Goal: Task Accomplishment & Management: Complete application form

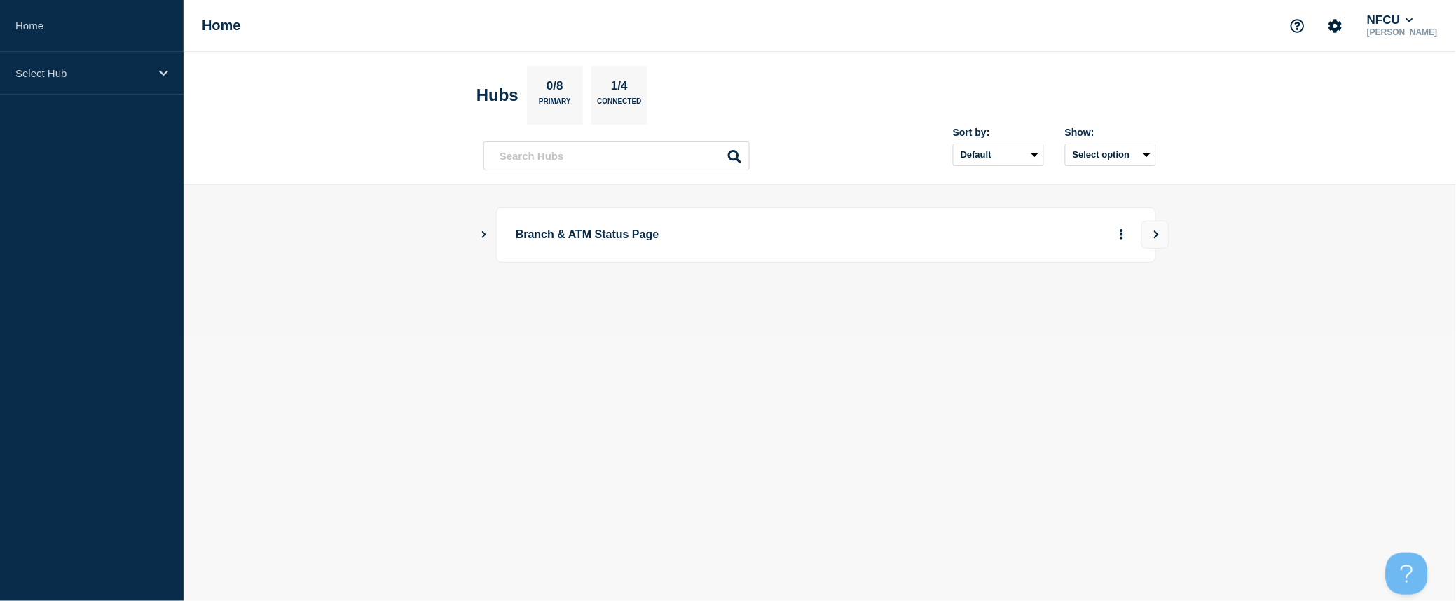
click at [484, 236] on icon "Show Connected Hubs" at bounding box center [484, 234] width 4 height 7
click at [1071, 314] on button "See overview" at bounding box center [1073, 306] width 74 height 28
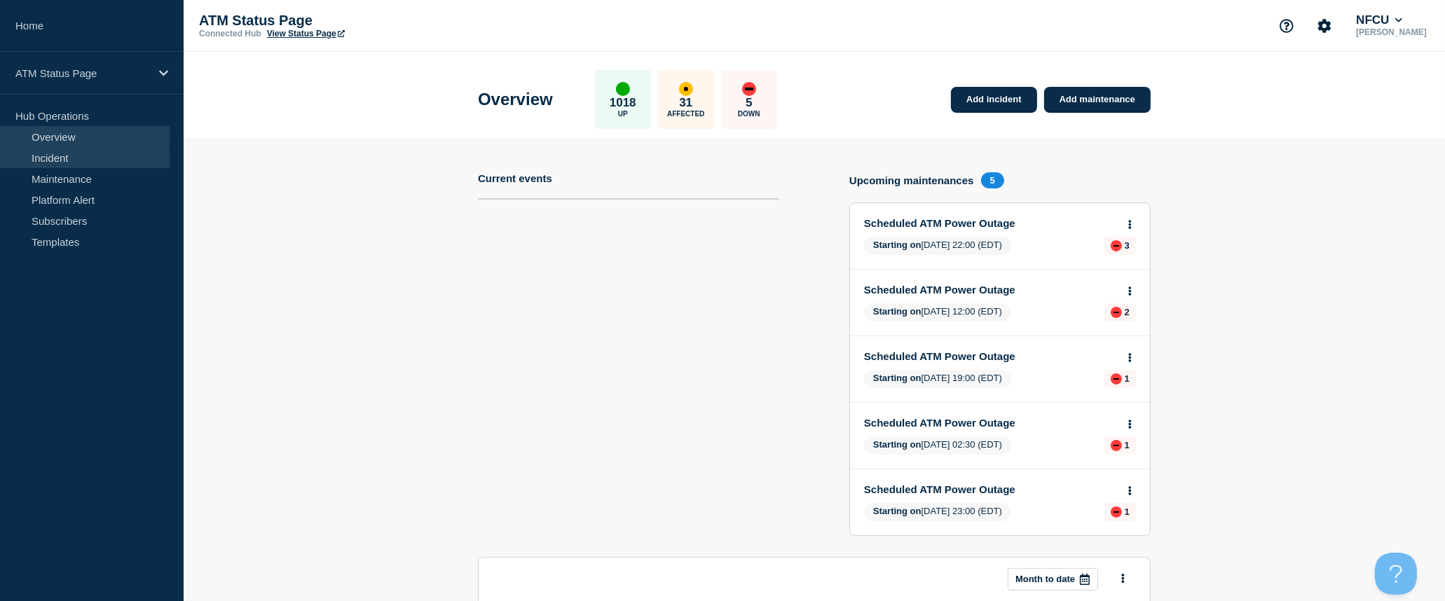
click at [95, 153] on link "Incident" at bounding box center [85, 157] width 170 height 21
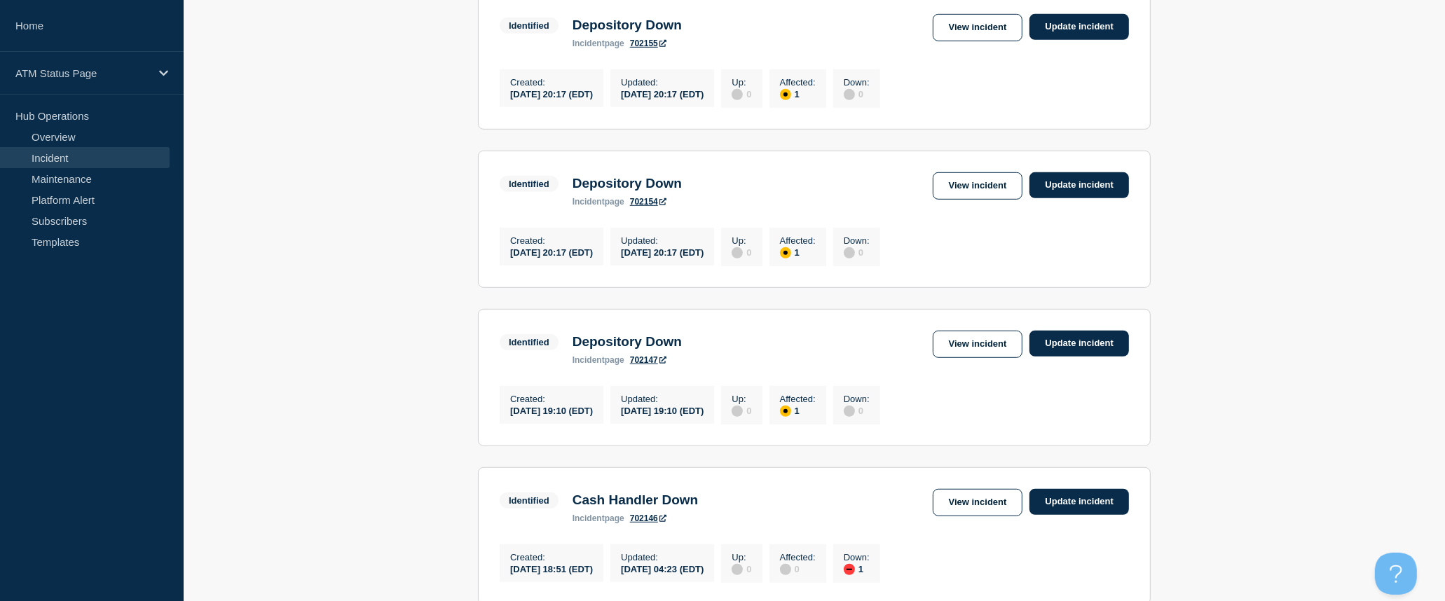
scroll to position [1167, 0]
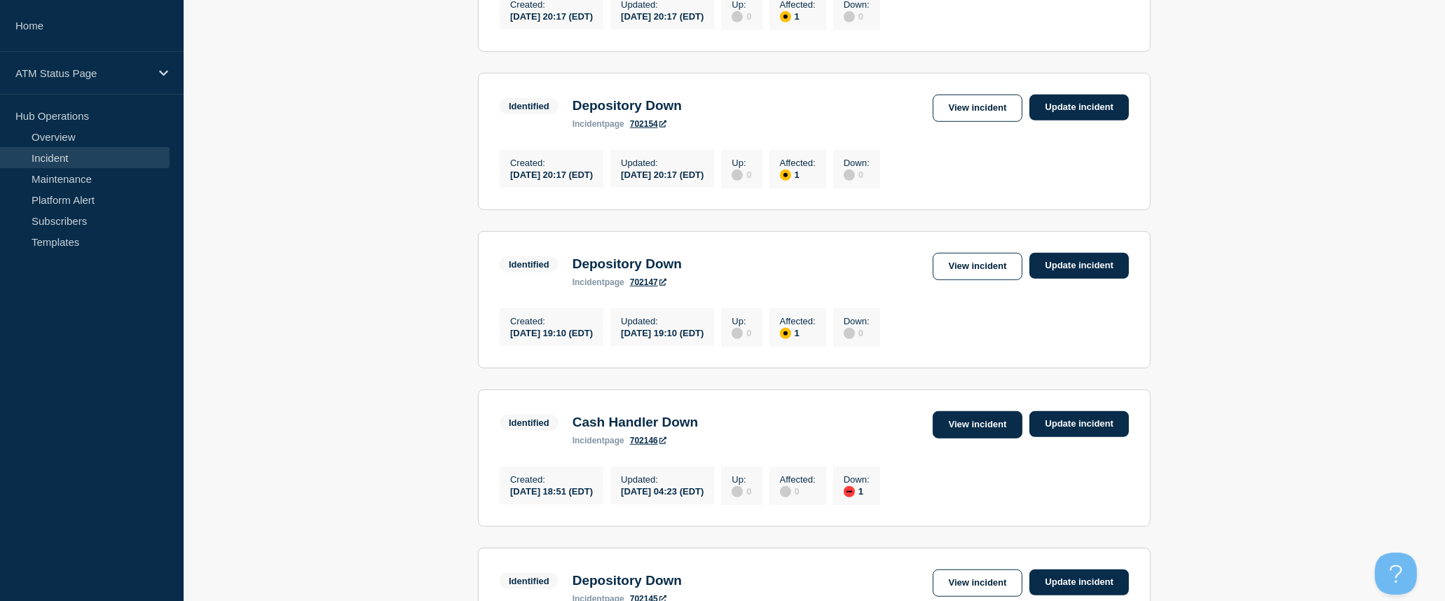
click at [953, 439] on link "View incident" at bounding box center [978, 424] width 90 height 27
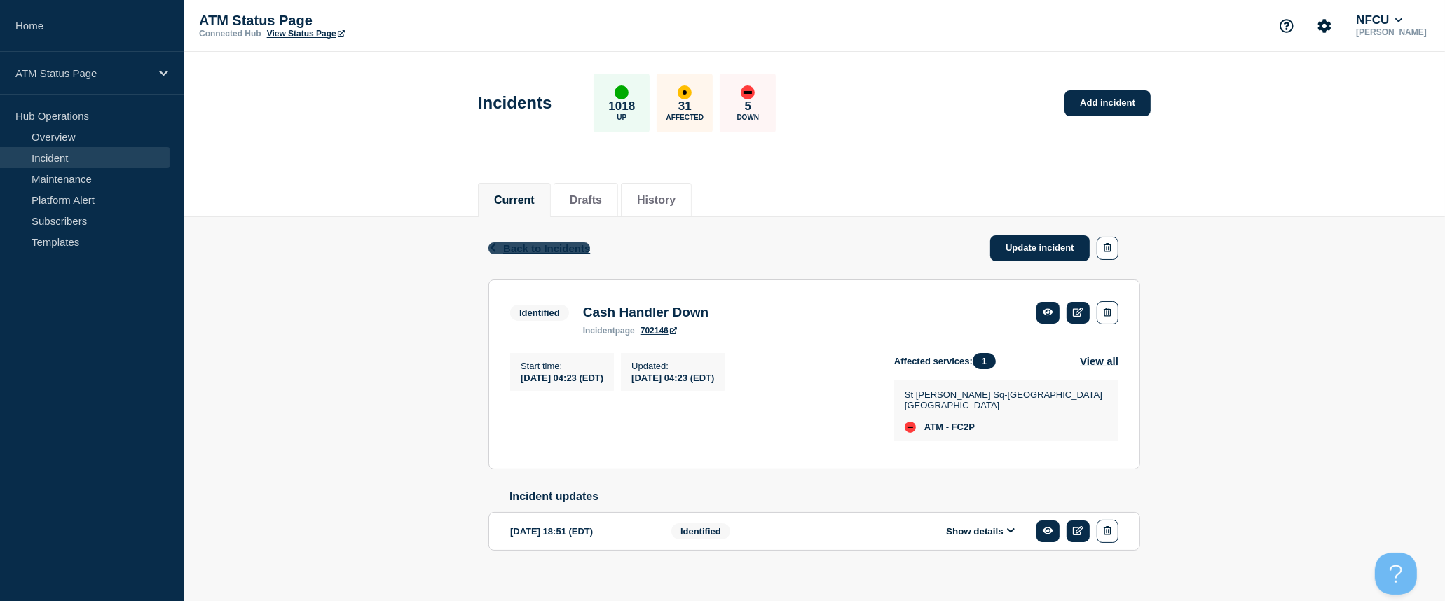
click at [505, 245] on span "Back to Incidents" at bounding box center [546, 248] width 87 height 12
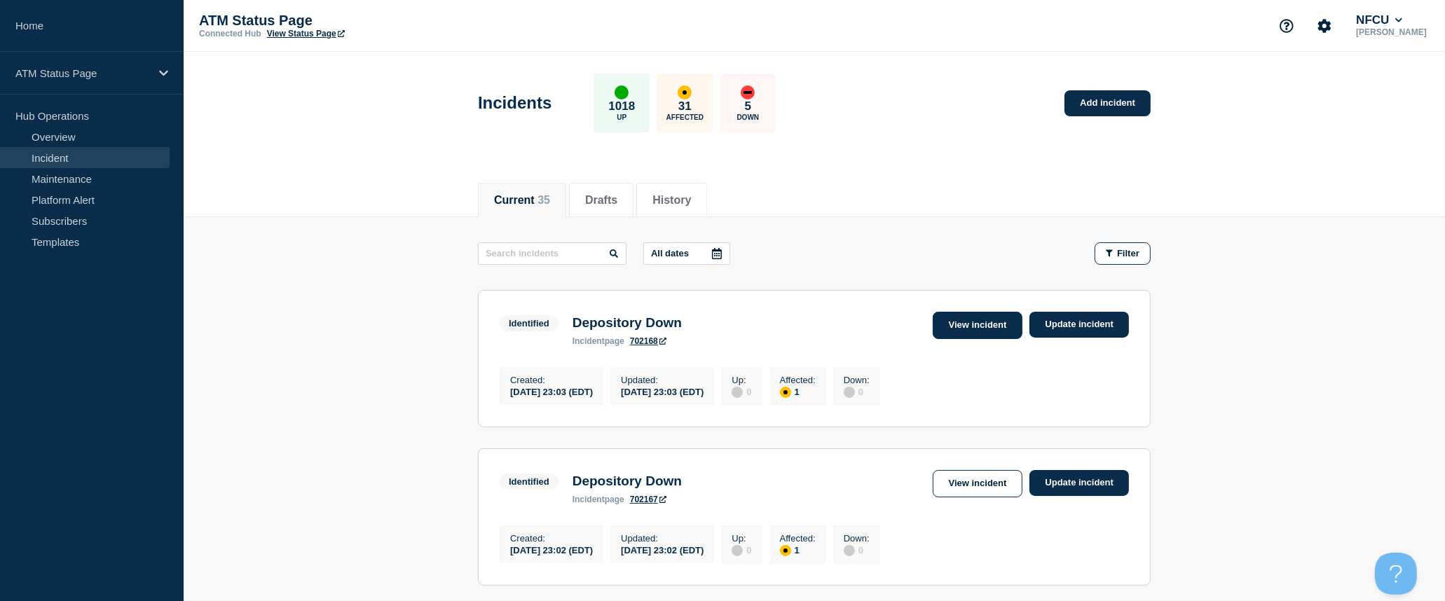
click at [968, 324] on link "View incident" at bounding box center [978, 325] width 90 height 27
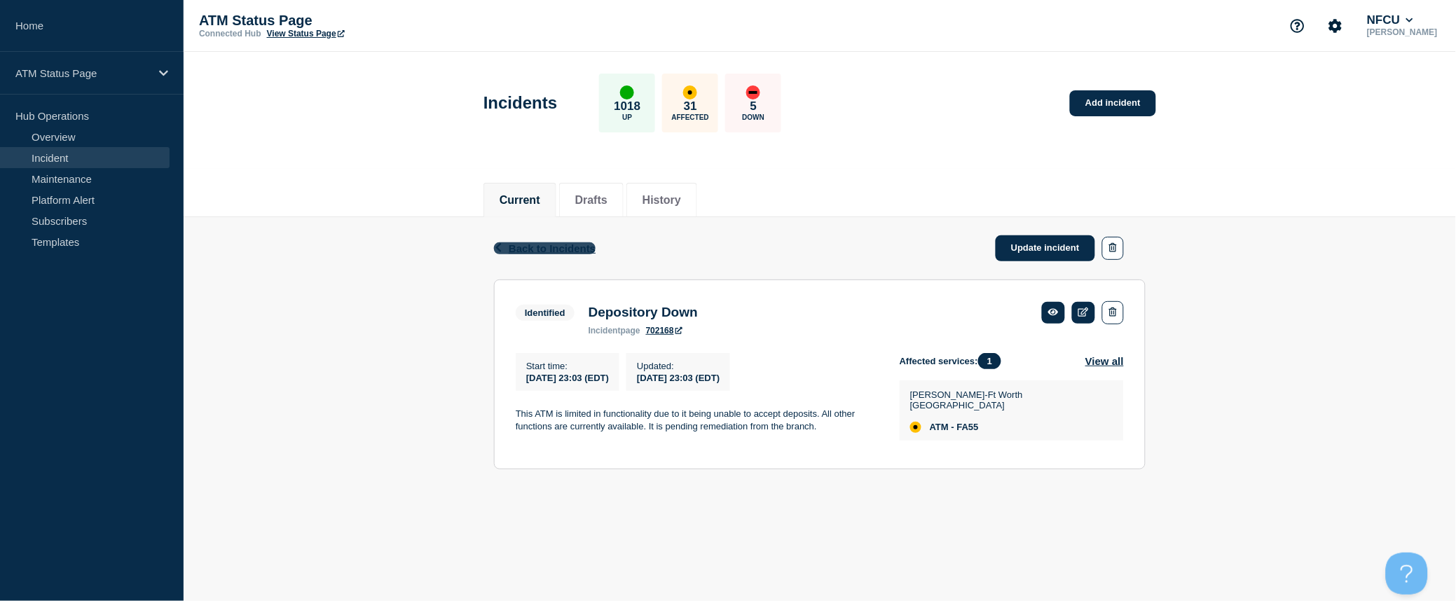
click at [551, 254] on span "Back to Incidents" at bounding box center [552, 248] width 87 height 12
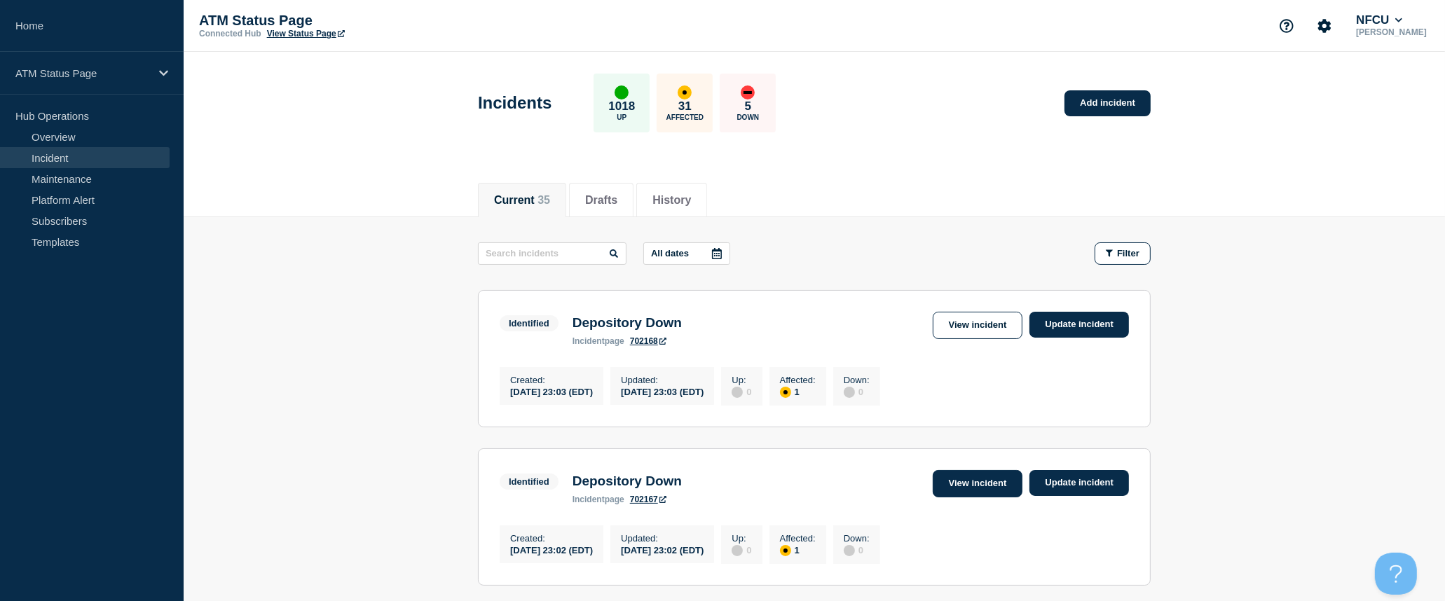
click at [961, 486] on link "View incident" at bounding box center [978, 483] width 90 height 27
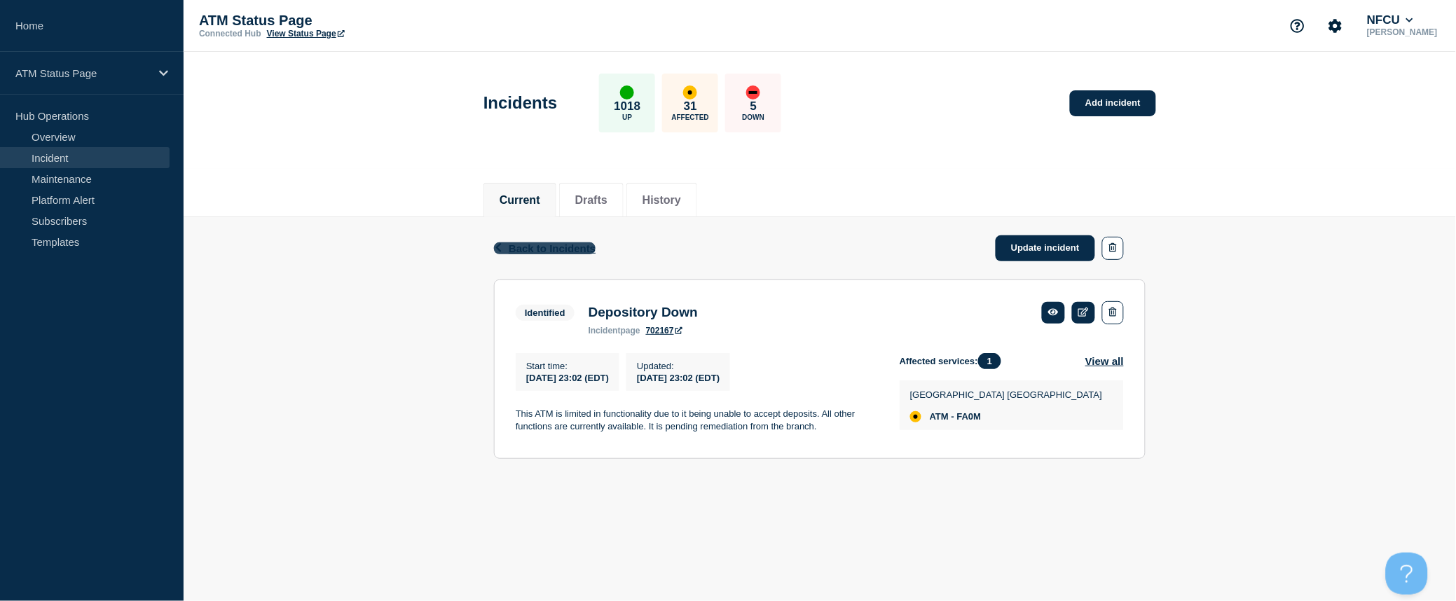
click at [568, 249] on span "Back to Incidents" at bounding box center [552, 248] width 87 height 12
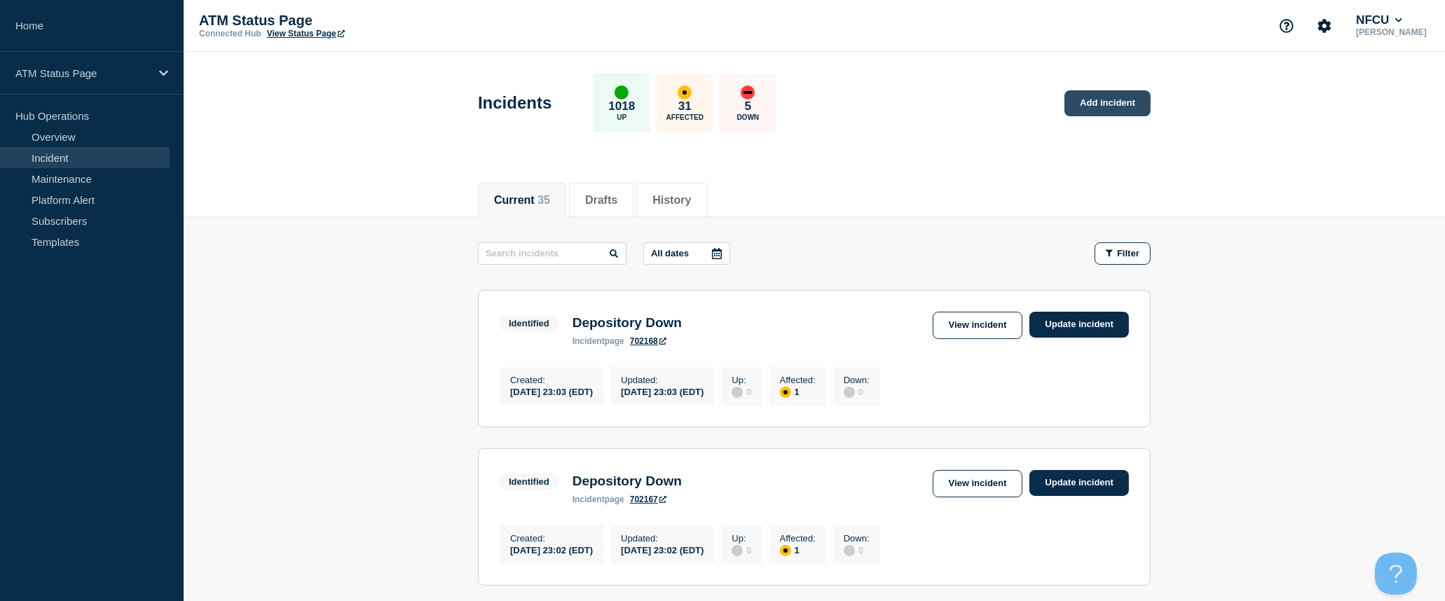
click at [1111, 111] on link "Add incident" at bounding box center [1107, 103] width 86 height 26
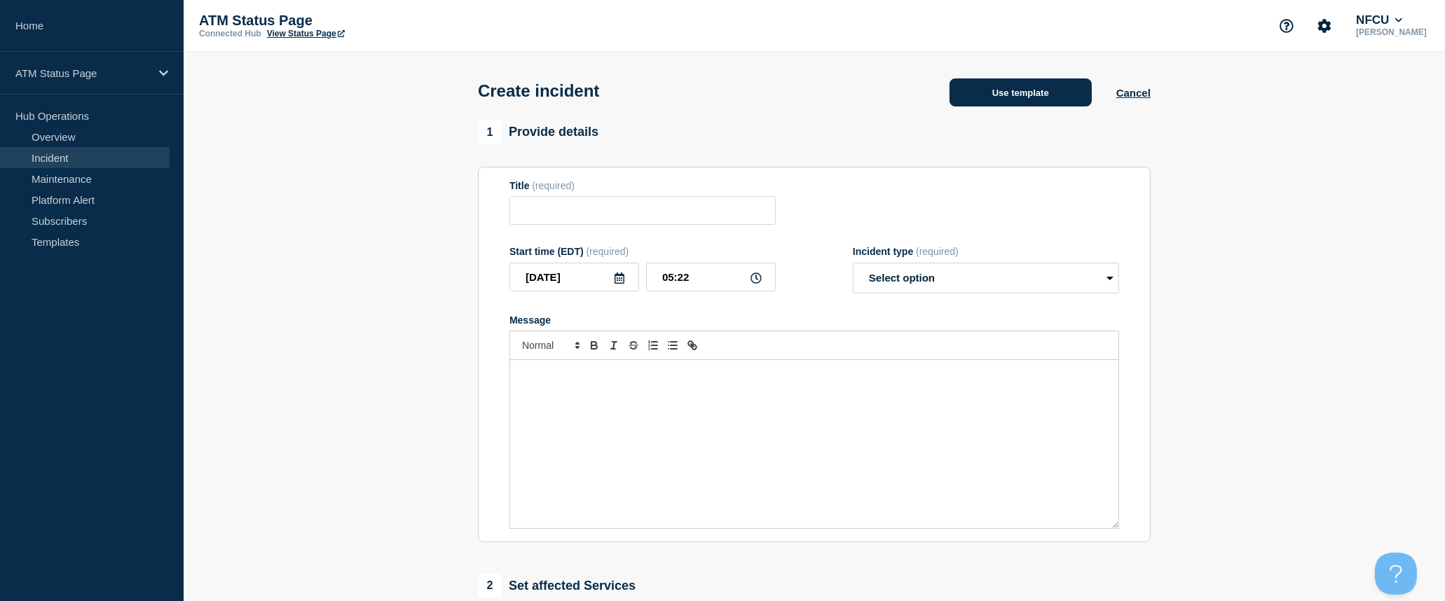
click at [1026, 102] on button "Use template" at bounding box center [1021, 92] width 142 height 28
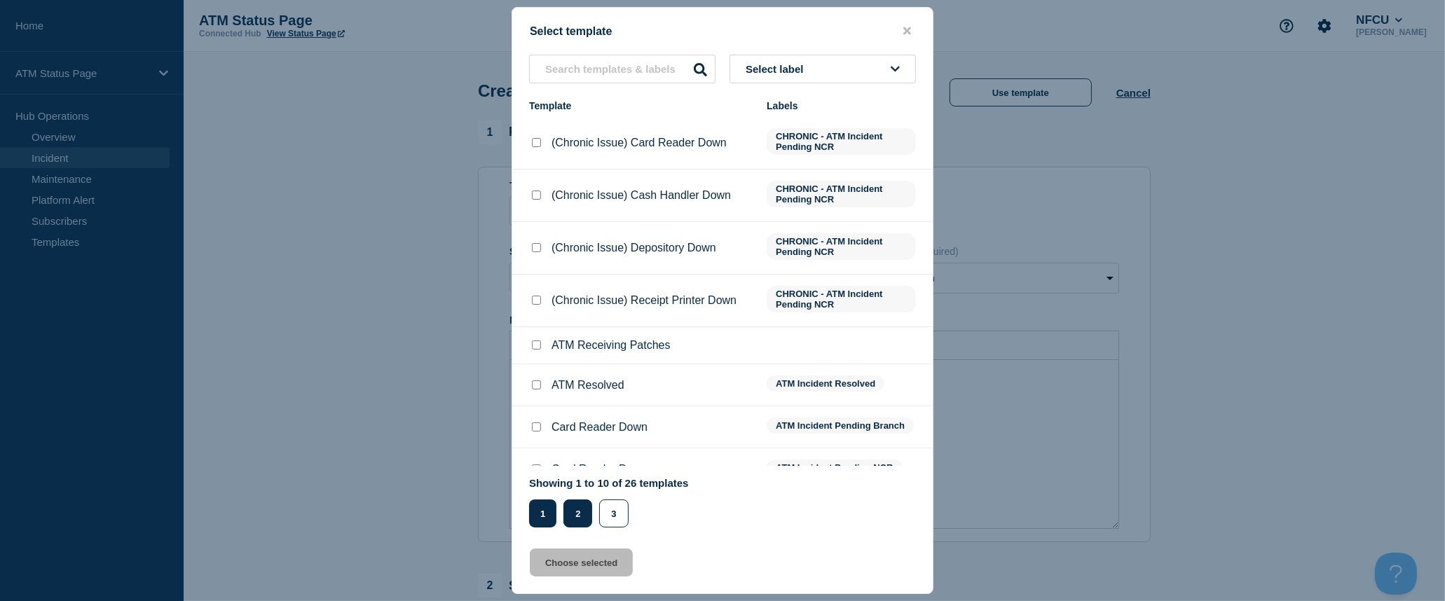
click at [571, 528] on button "2" at bounding box center [577, 514] width 29 height 28
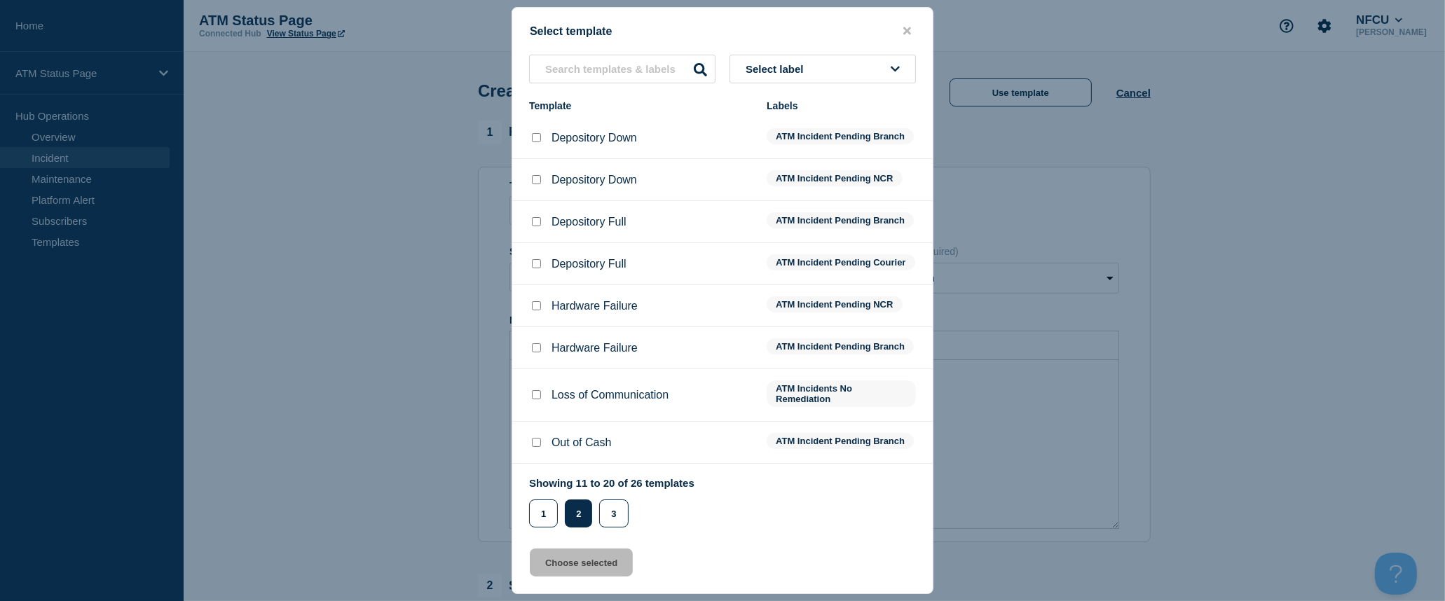
click at [535, 144] on div at bounding box center [536, 138] width 14 height 14
click at [538, 184] on input "Depository Down checkbox" at bounding box center [536, 179] width 9 height 9
checkbox input "true"
click at [615, 571] on button "Choose selected" at bounding box center [581, 563] width 103 height 28
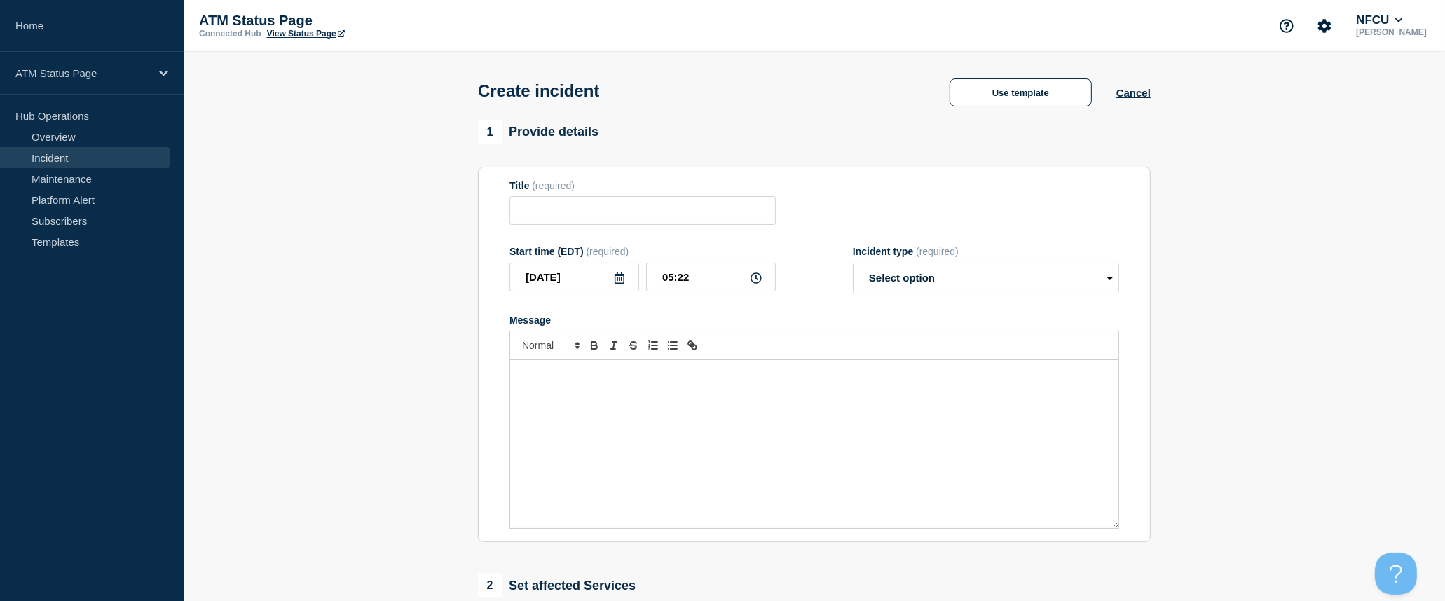
type input "Depository Down"
select select "identified"
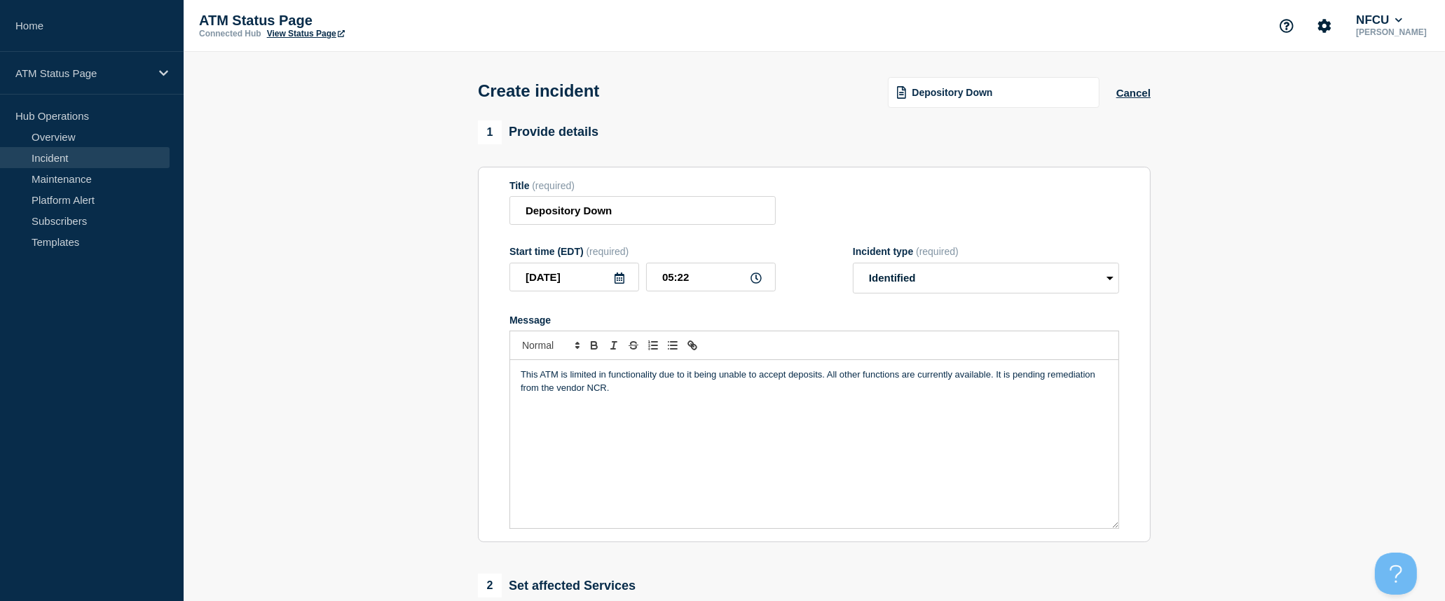
scroll to position [233, 0]
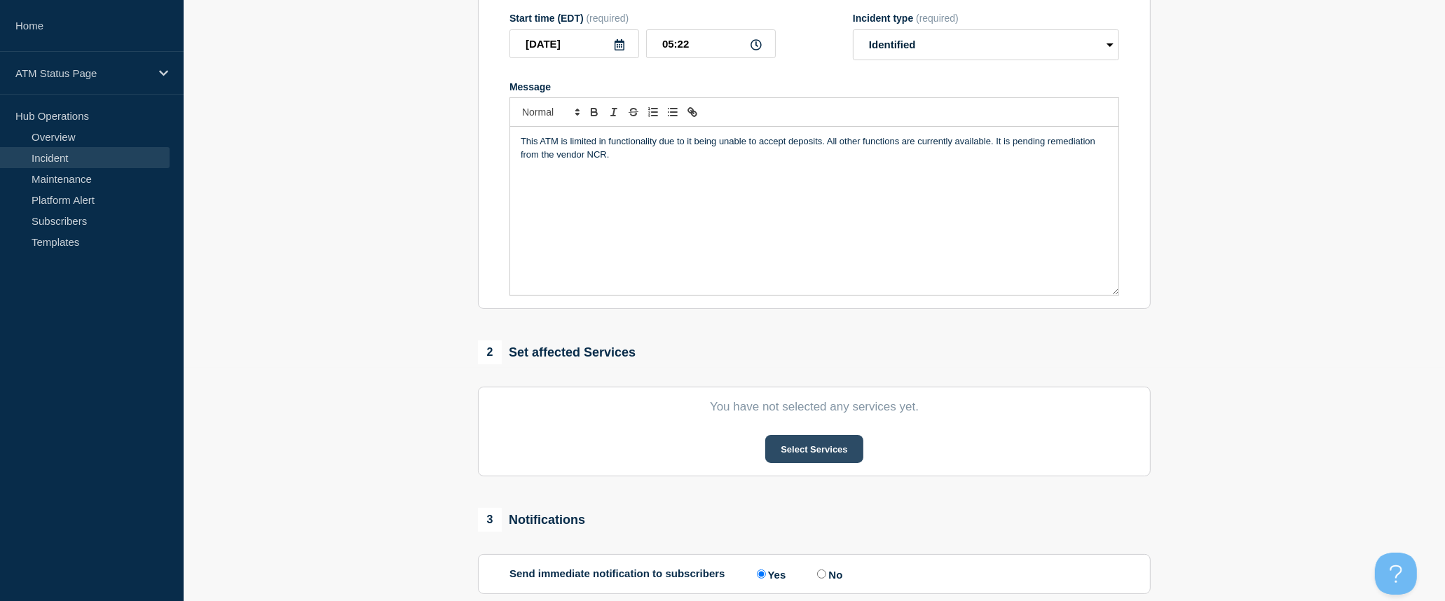
click at [821, 452] on button "Select Services" at bounding box center [813, 449] width 97 height 28
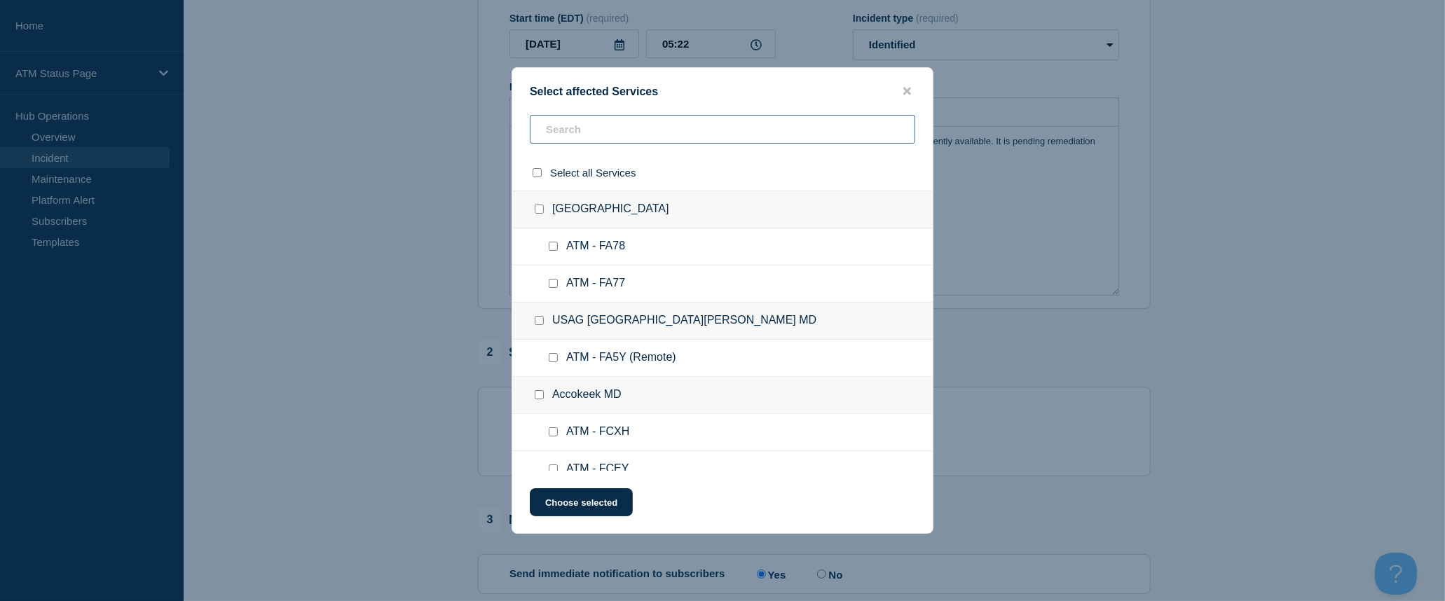
click at [652, 140] on input "text" at bounding box center [722, 129] width 385 height 29
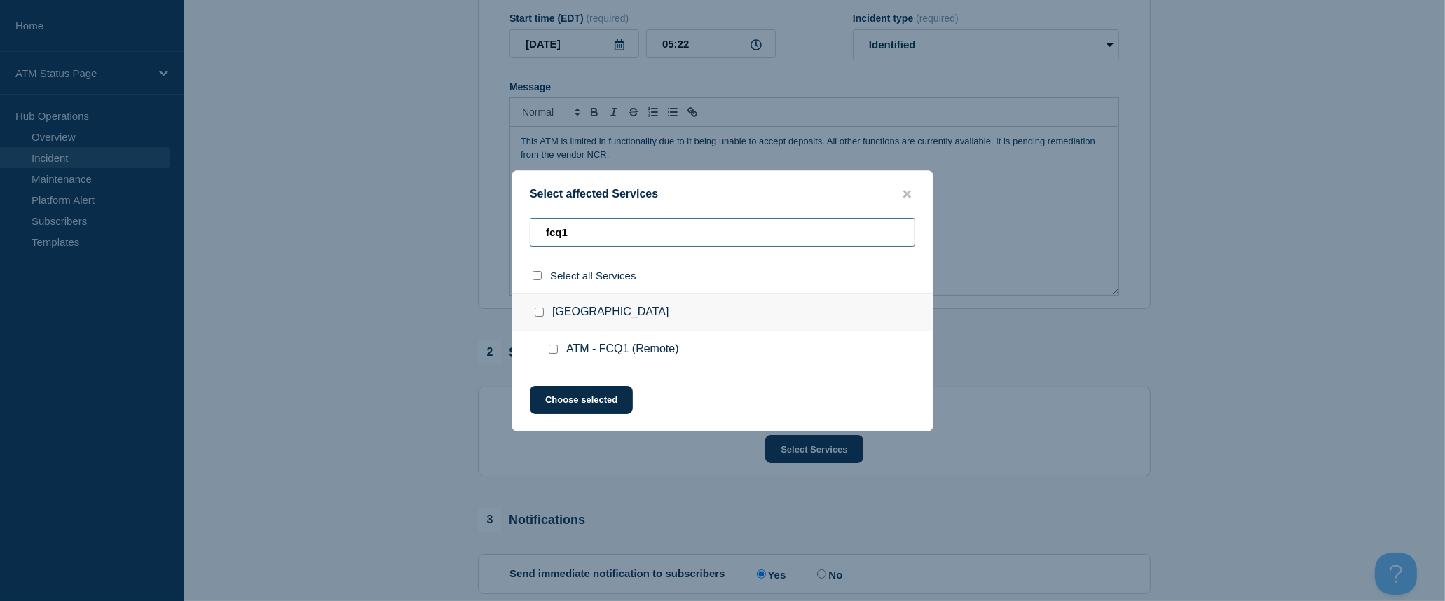
type input "fcq1"
click at [537, 277] on input "select all checkbox" at bounding box center [537, 275] width 9 height 9
checkbox input "true"
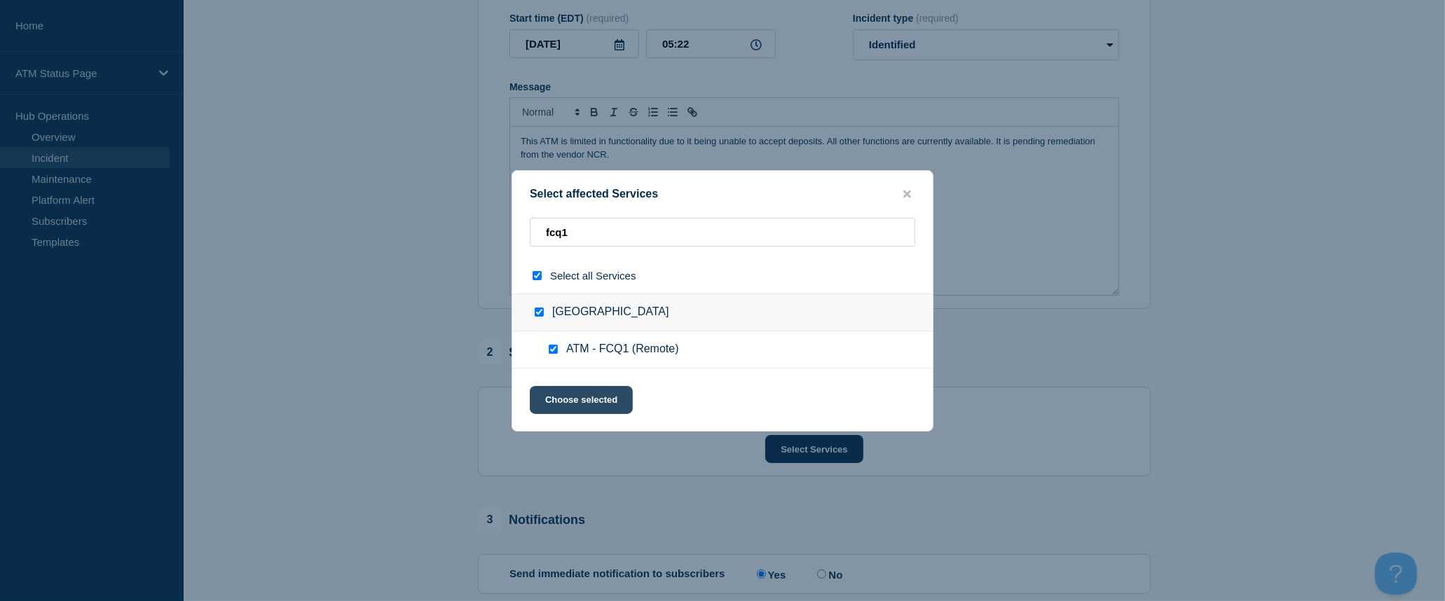
click at [573, 393] on button "Choose selected" at bounding box center [581, 400] width 103 height 28
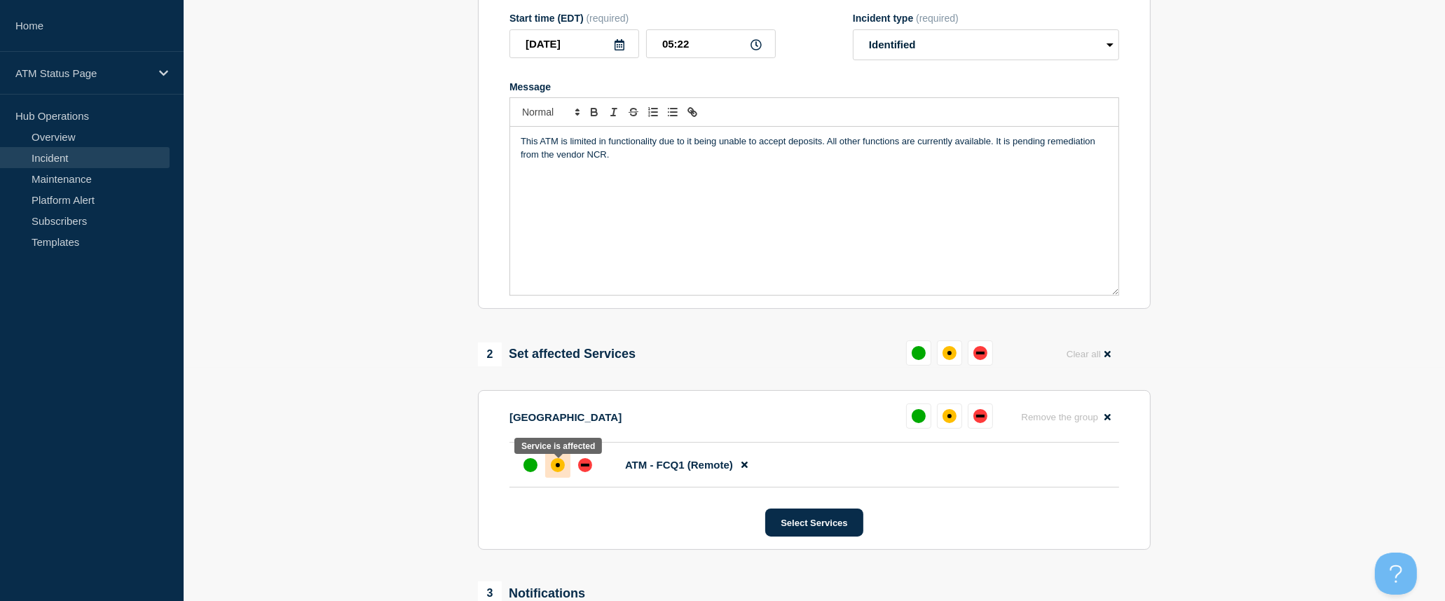
click at [559, 472] on div "affected" at bounding box center [558, 465] width 14 height 14
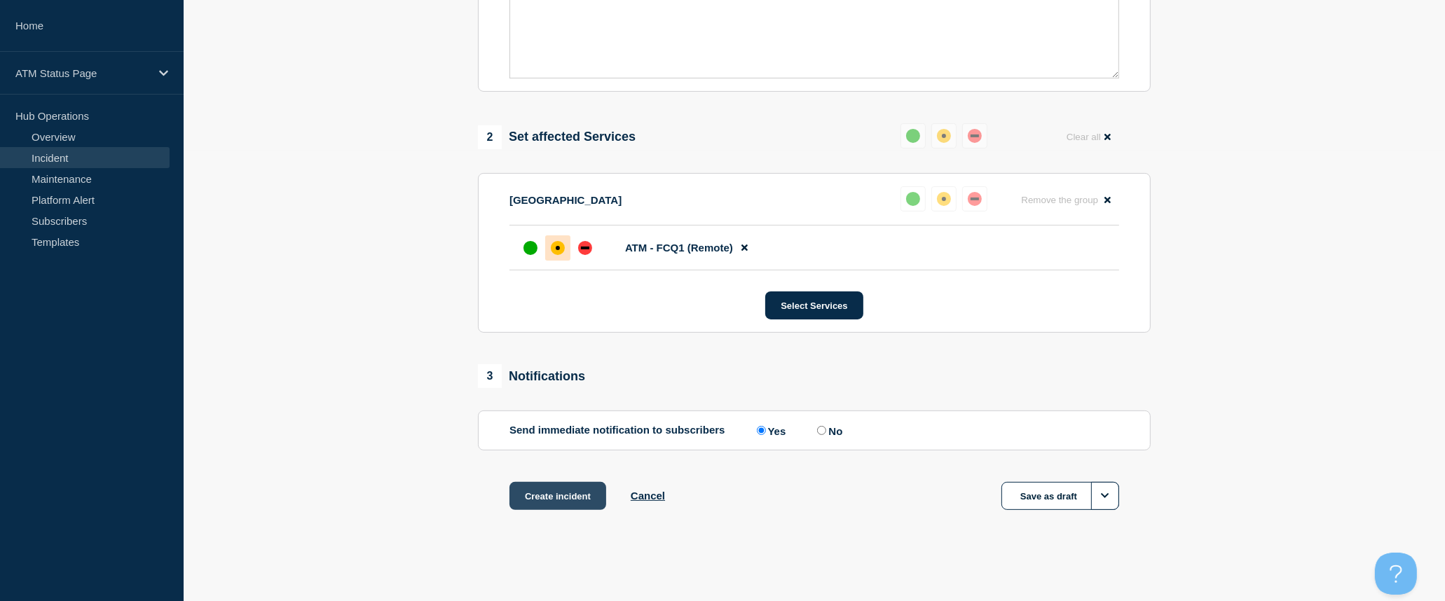
click at [572, 491] on button "Create incident" at bounding box center [557, 496] width 97 height 28
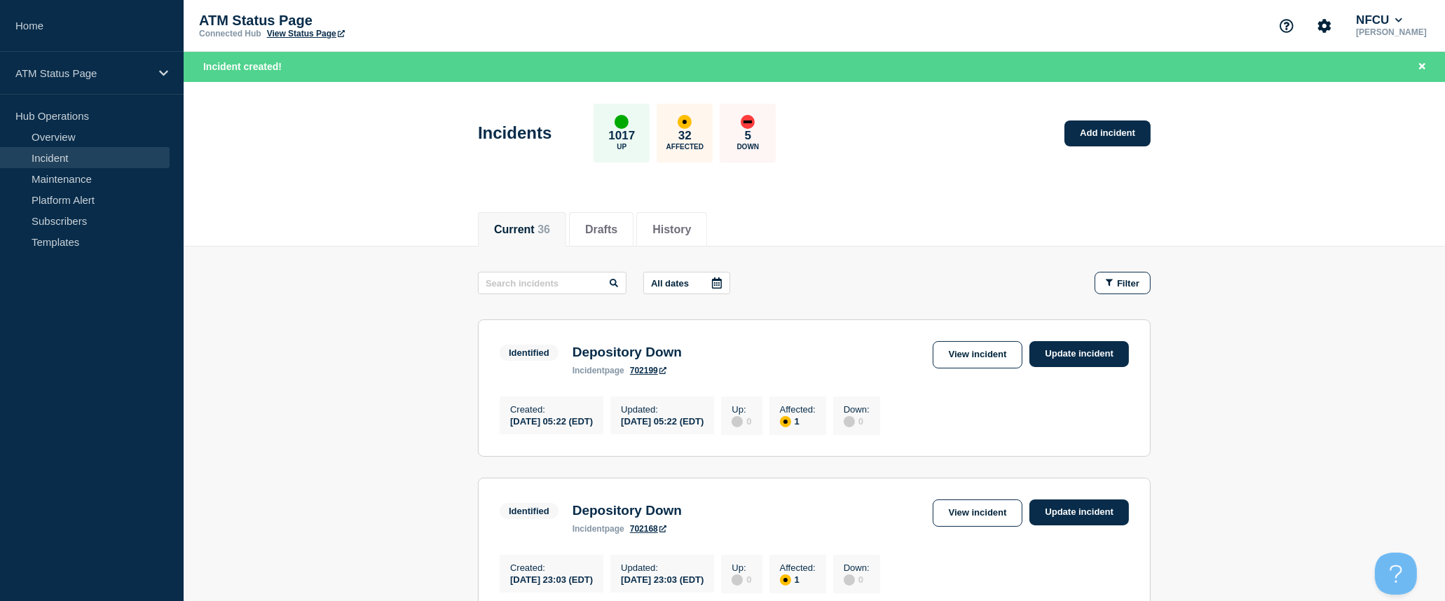
scroll to position [156, 0]
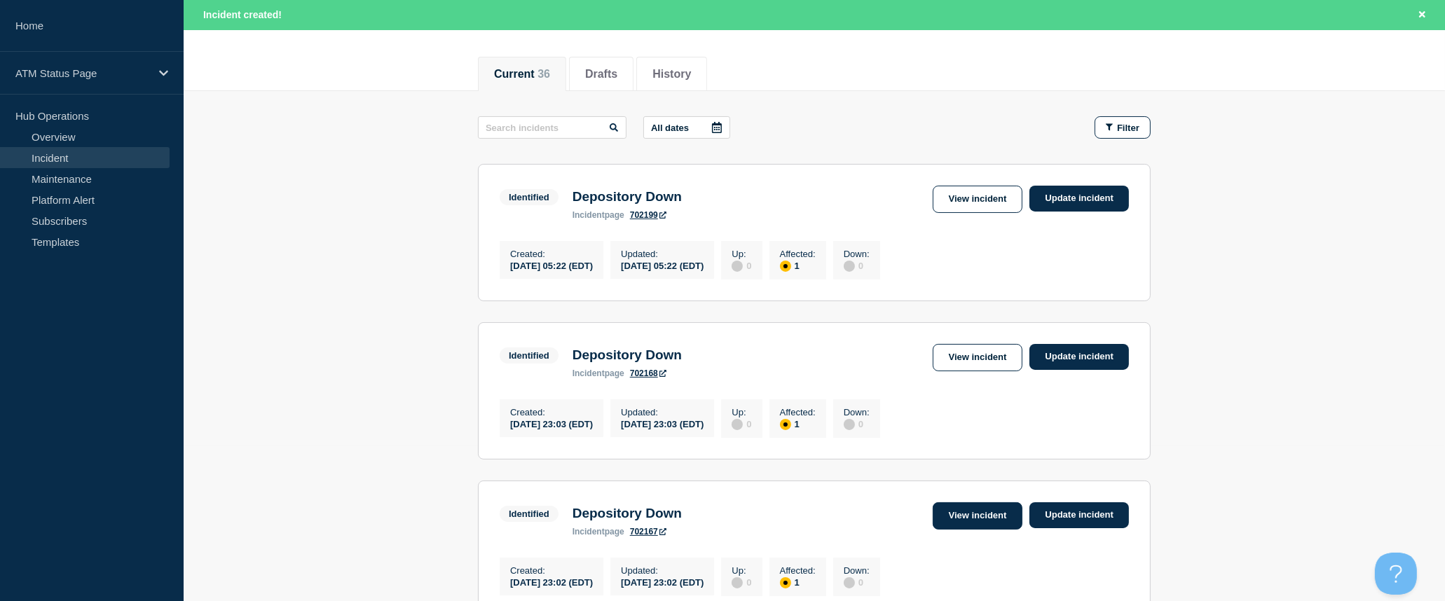
click at [982, 524] on link "View incident" at bounding box center [978, 515] width 90 height 27
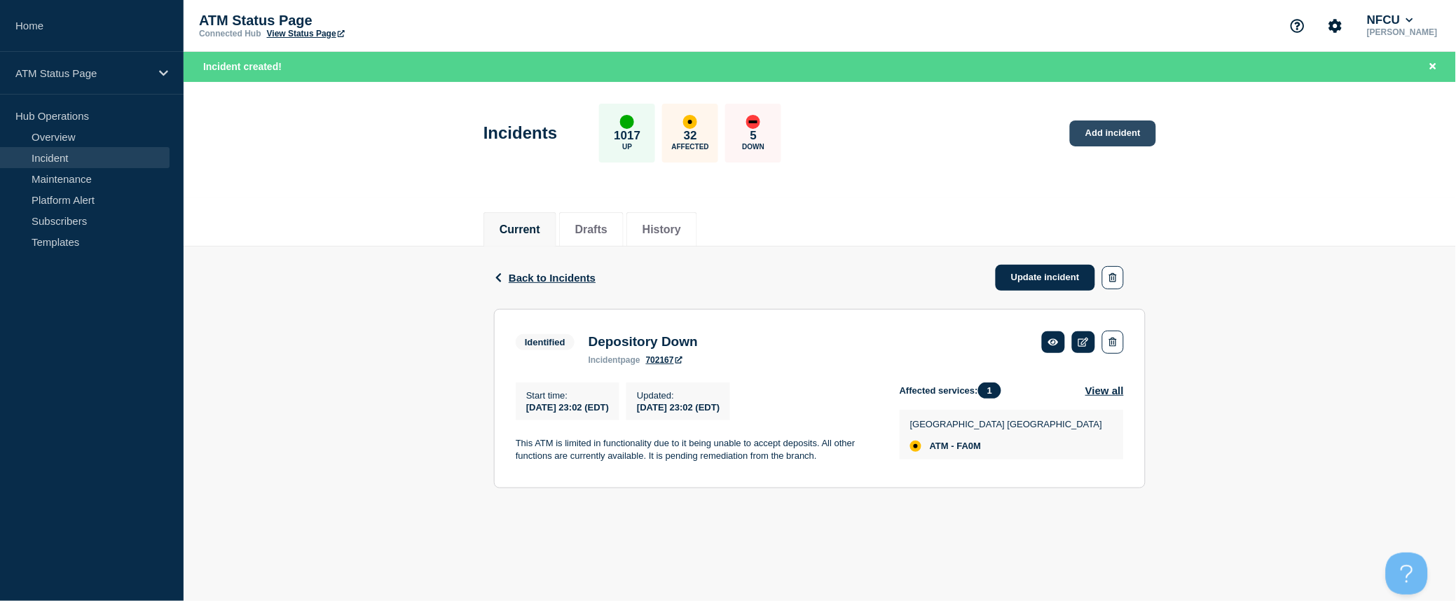
click at [1109, 138] on link "Add incident" at bounding box center [1113, 134] width 86 height 26
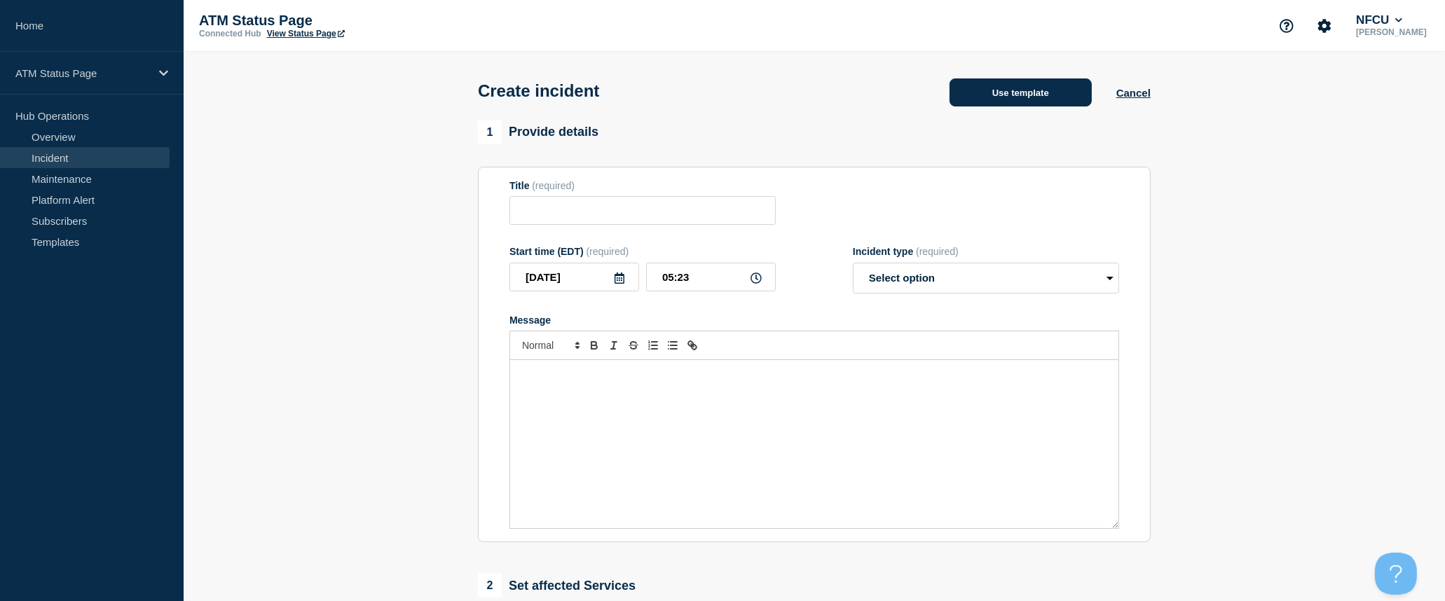
click at [1027, 98] on button "Use template" at bounding box center [1021, 92] width 142 height 28
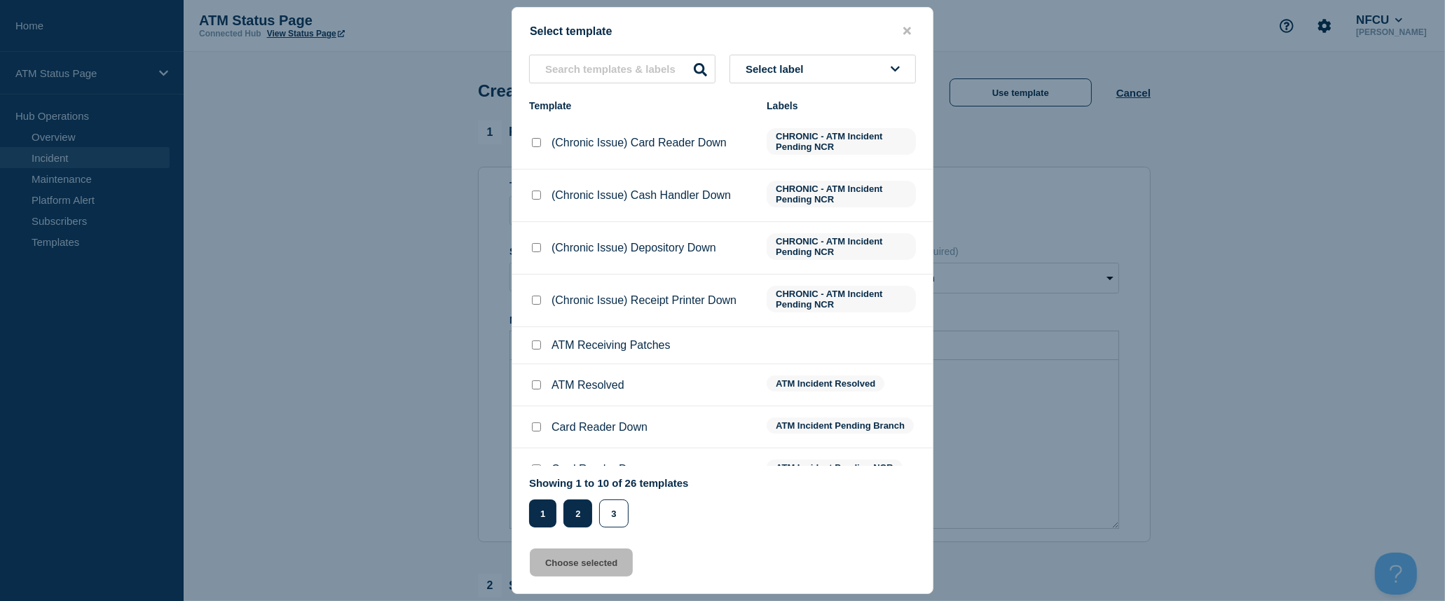
click at [580, 520] on button "2" at bounding box center [577, 514] width 29 height 28
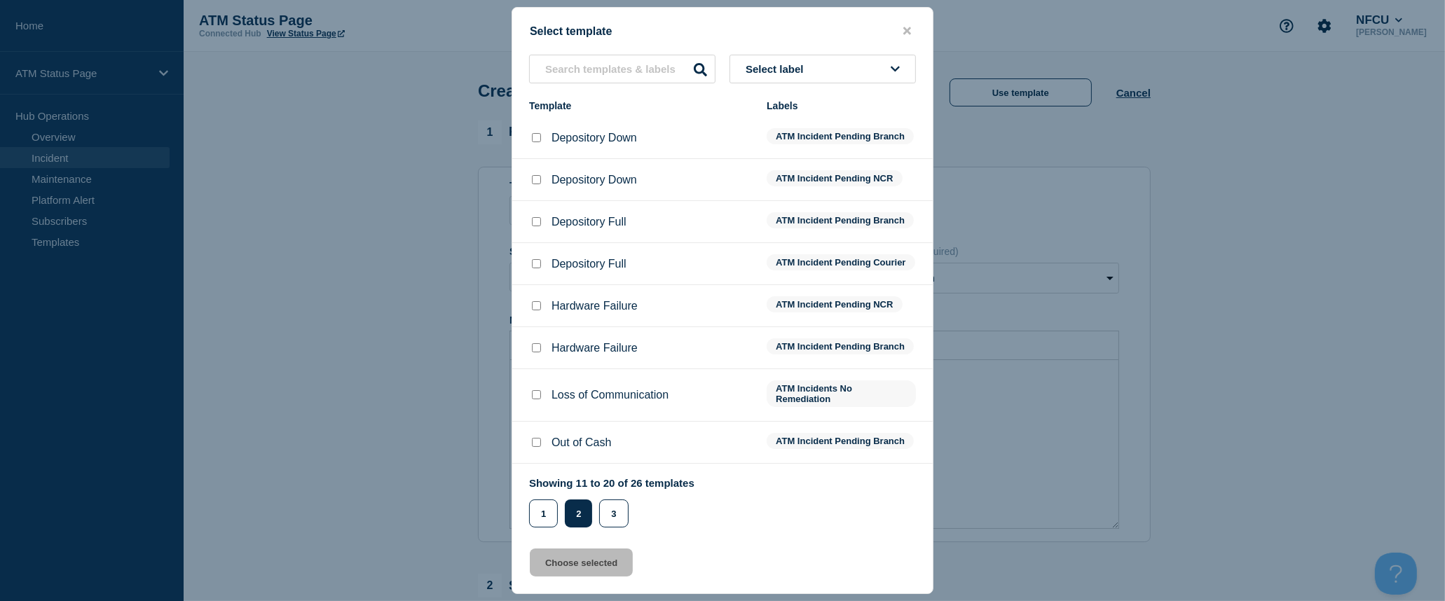
click at [540, 137] on input "Depository Down checkbox" at bounding box center [536, 137] width 9 height 9
checkbox input "true"
click at [604, 562] on button "Choose selected" at bounding box center [581, 563] width 103 height 28
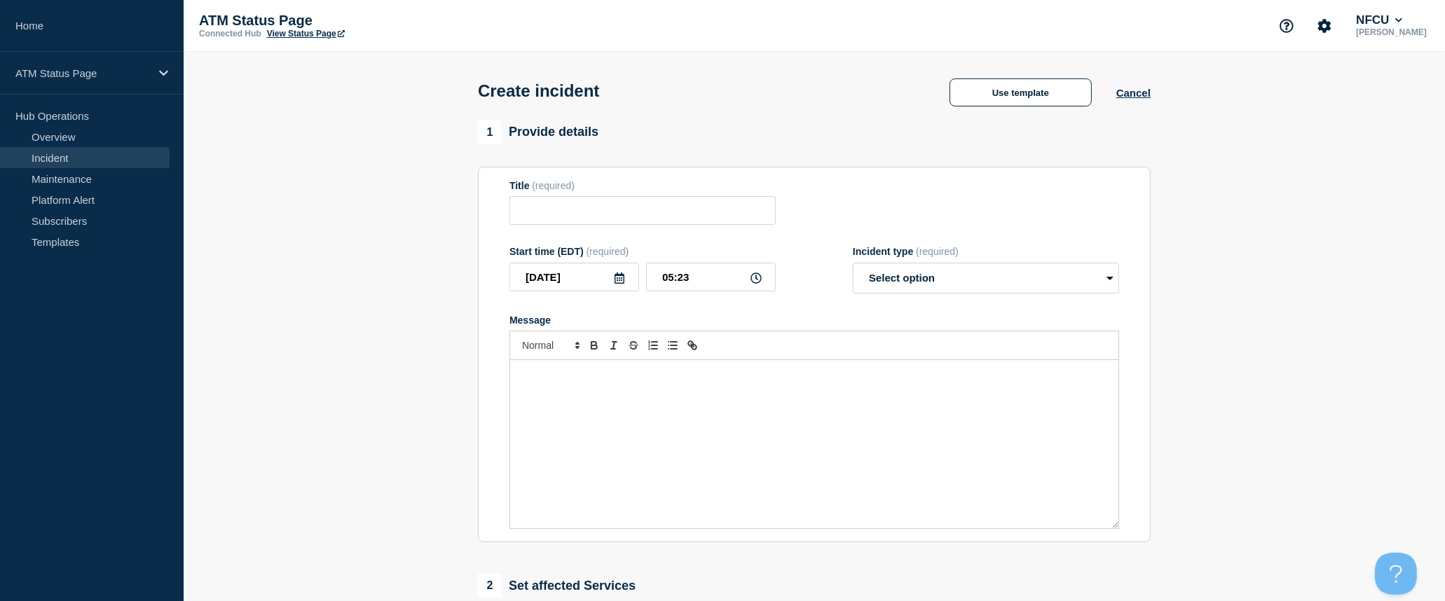
type input "Depository Down"
select select "identified"
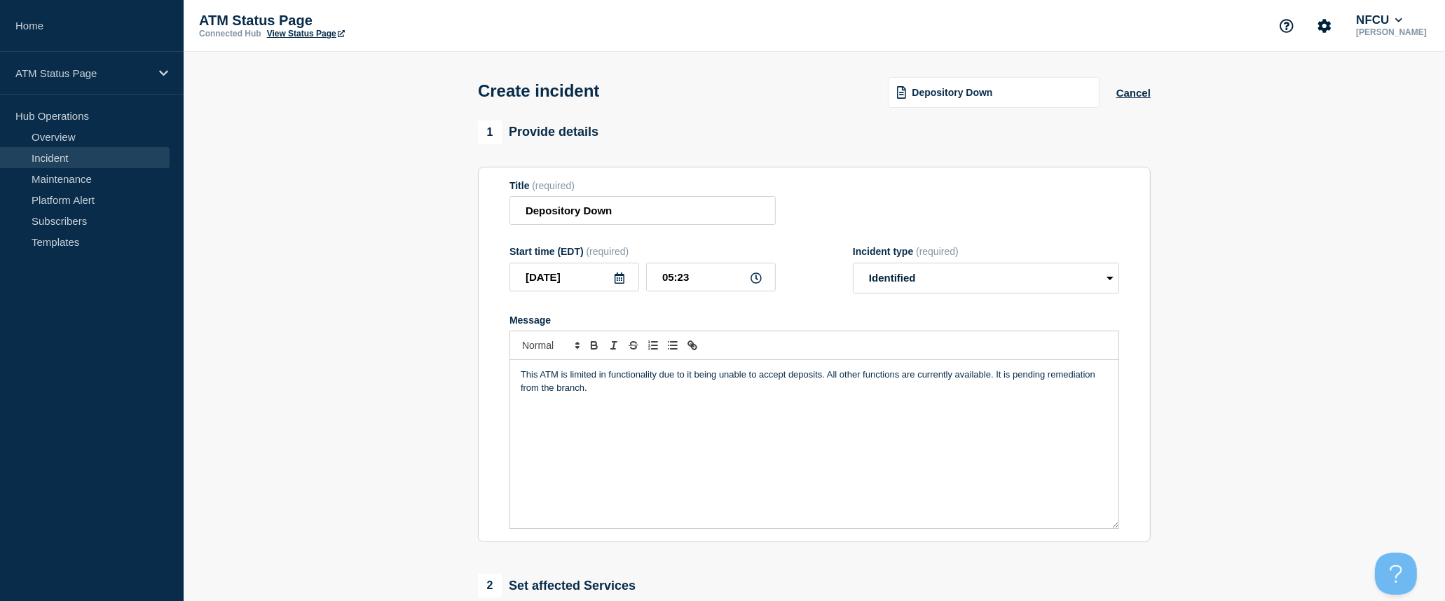
scroll to position [233, 0]
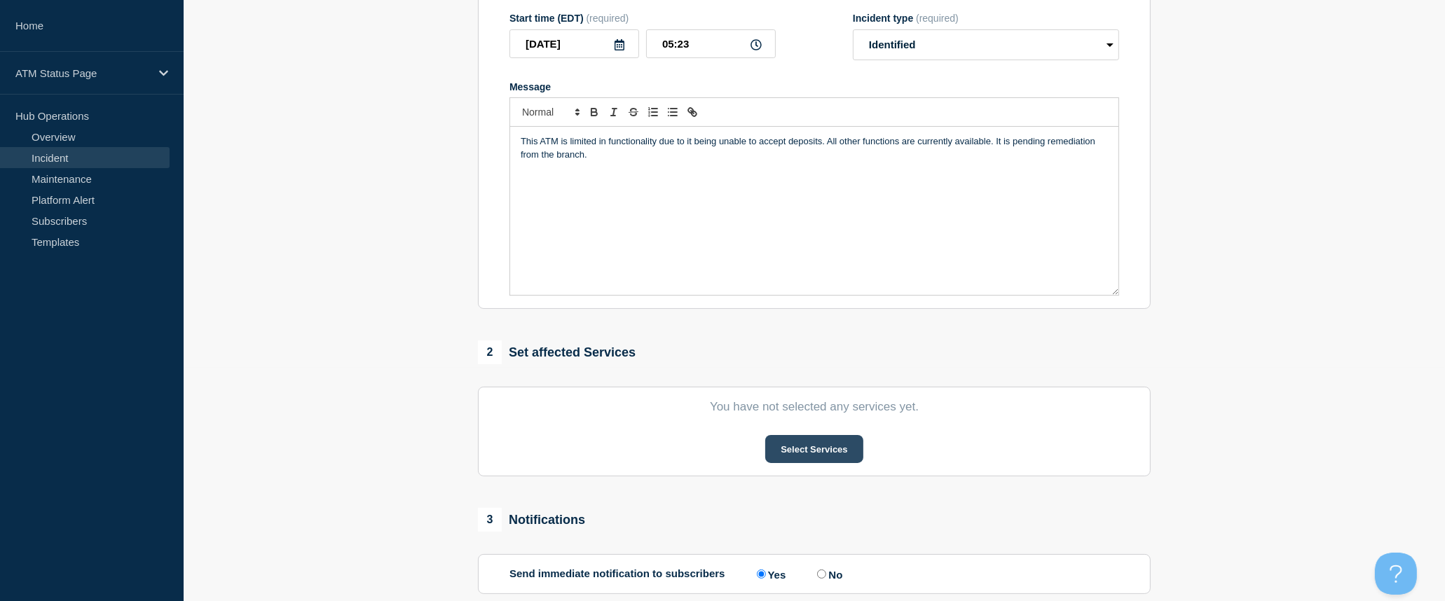
click at [783, 453] on button "Select Services" at bounding box center [813, 449] width 97 height 28
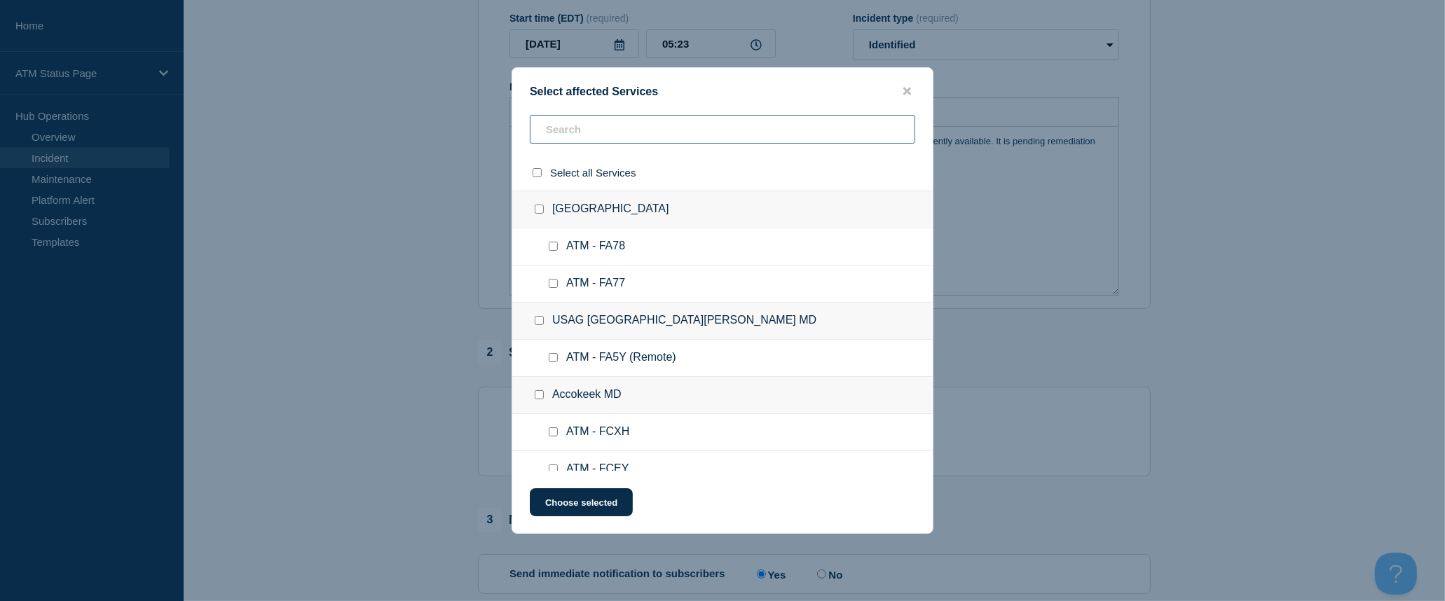
click at [648, 138] on input "text" at bounding box center [722, 129] width 385 height 29
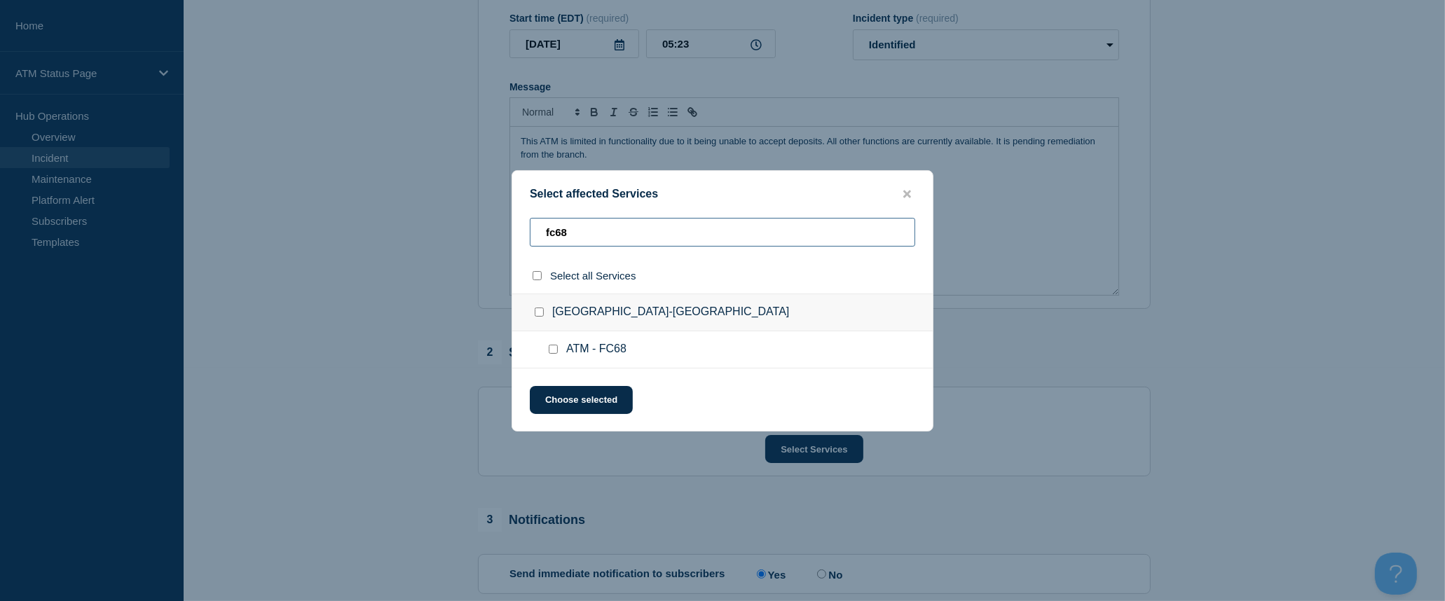
type input "fc68"
click at [537, 272] on input "select all checkbox" at bounding box center [537, 275] width 9 height 9
checkbox input "true"
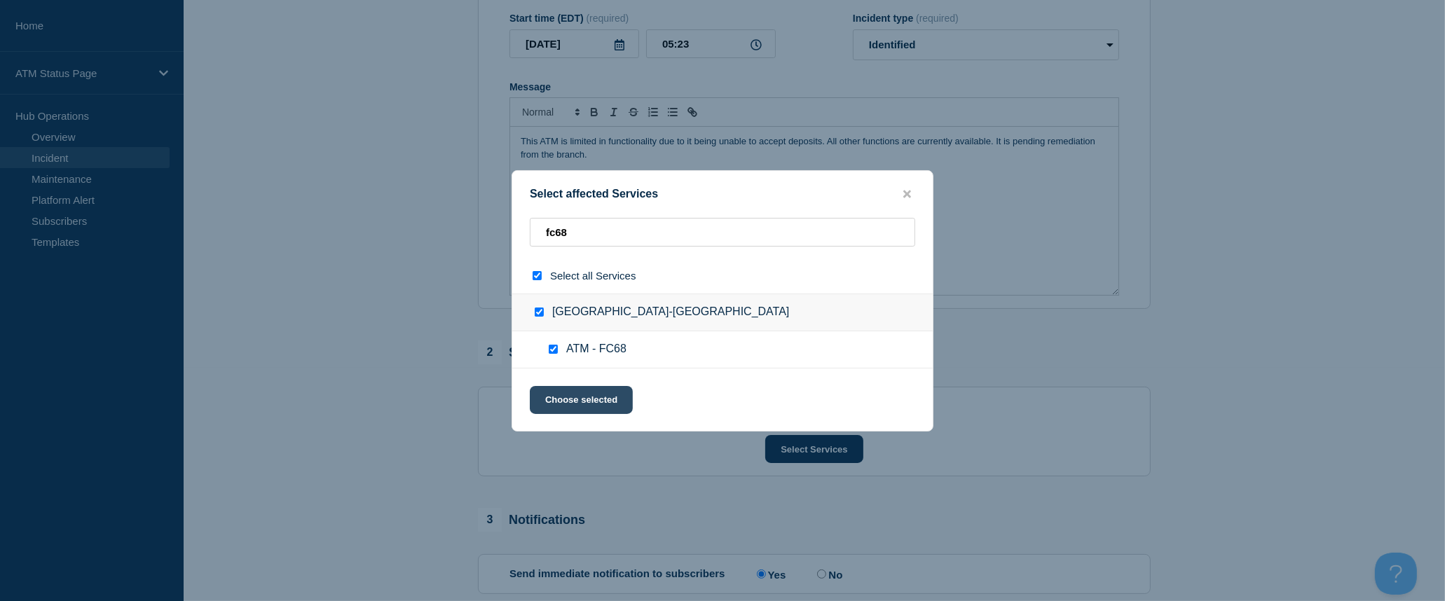
click at [576, 395] on button "Choose selected" at bounding box center [581, 400] width 103 height 28
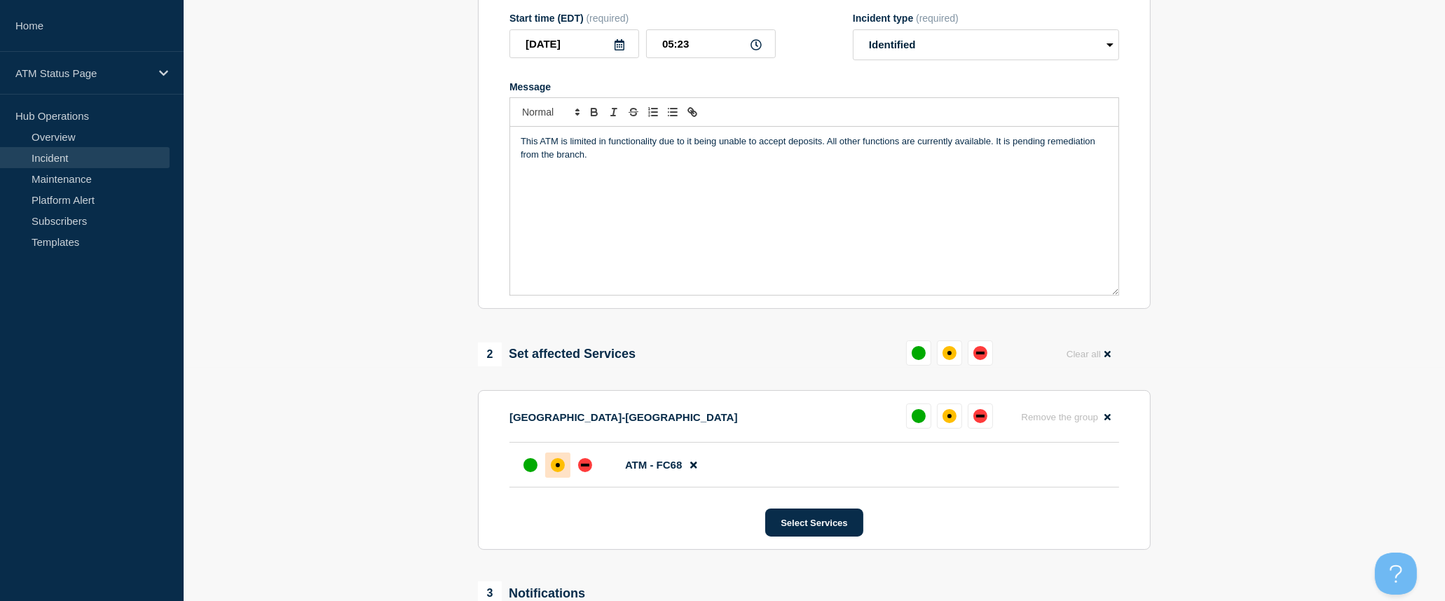
click at [557, 467] on div "affected" at bounding box center [558, 465] width 4 height 4
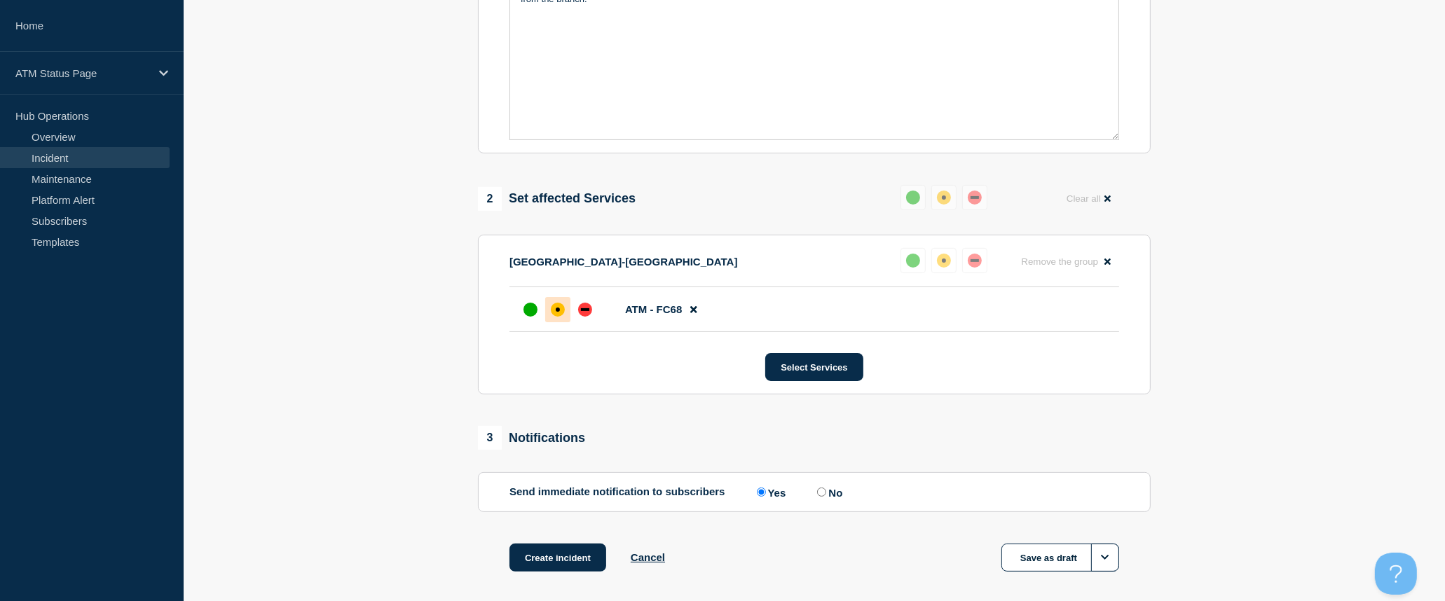
scroll to position [455, 0]
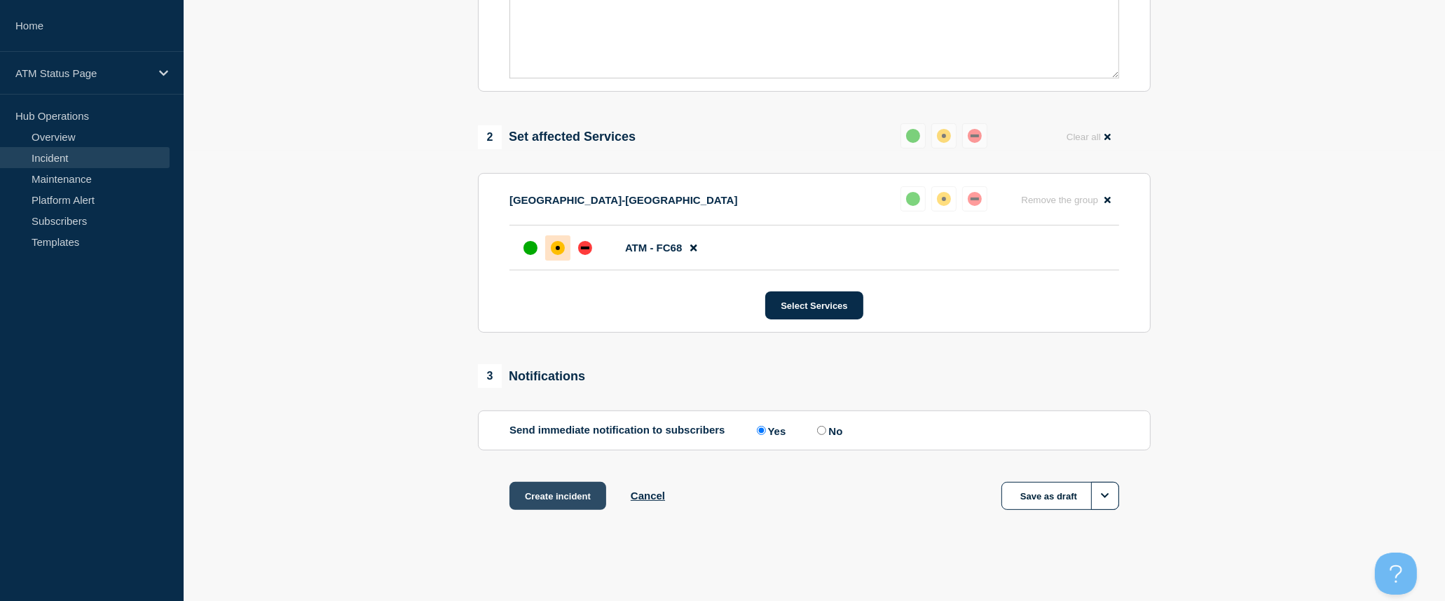
click at [580, 498] on button "Create incident" at bounding box center [557, 496] width 97 height 28
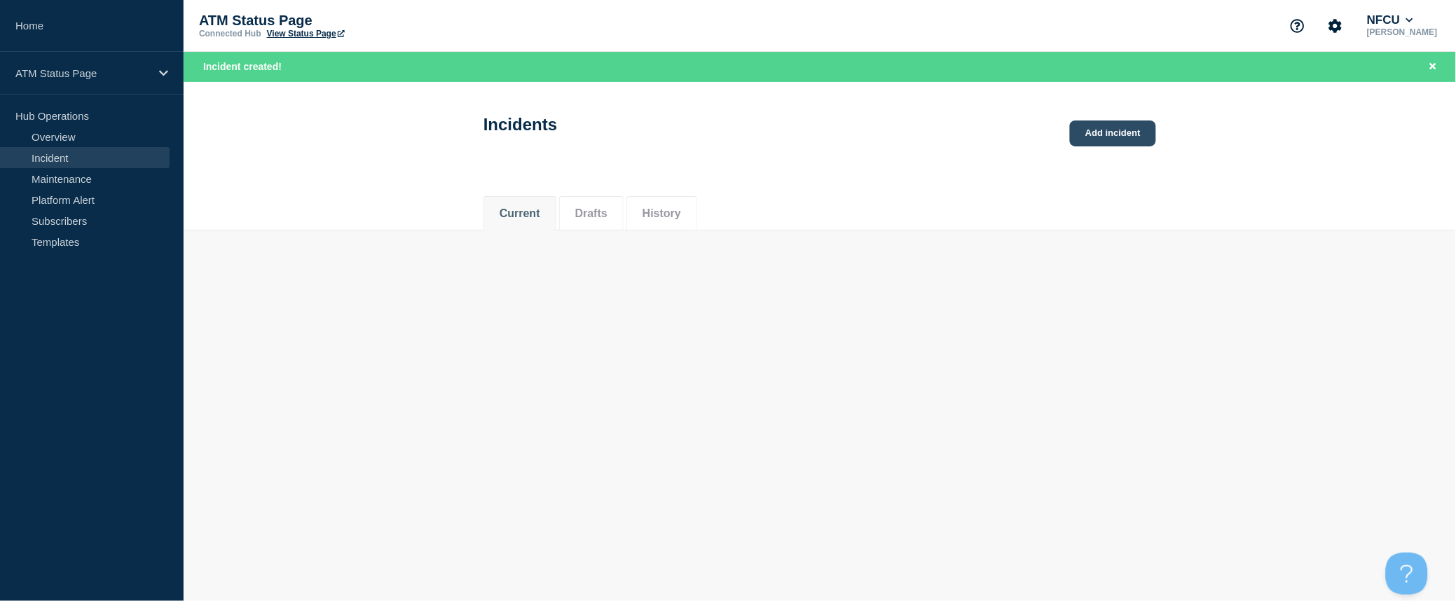
click at [1117, 135] on link "Add incident" at bounding box center [1113, 134] width 86 height 26
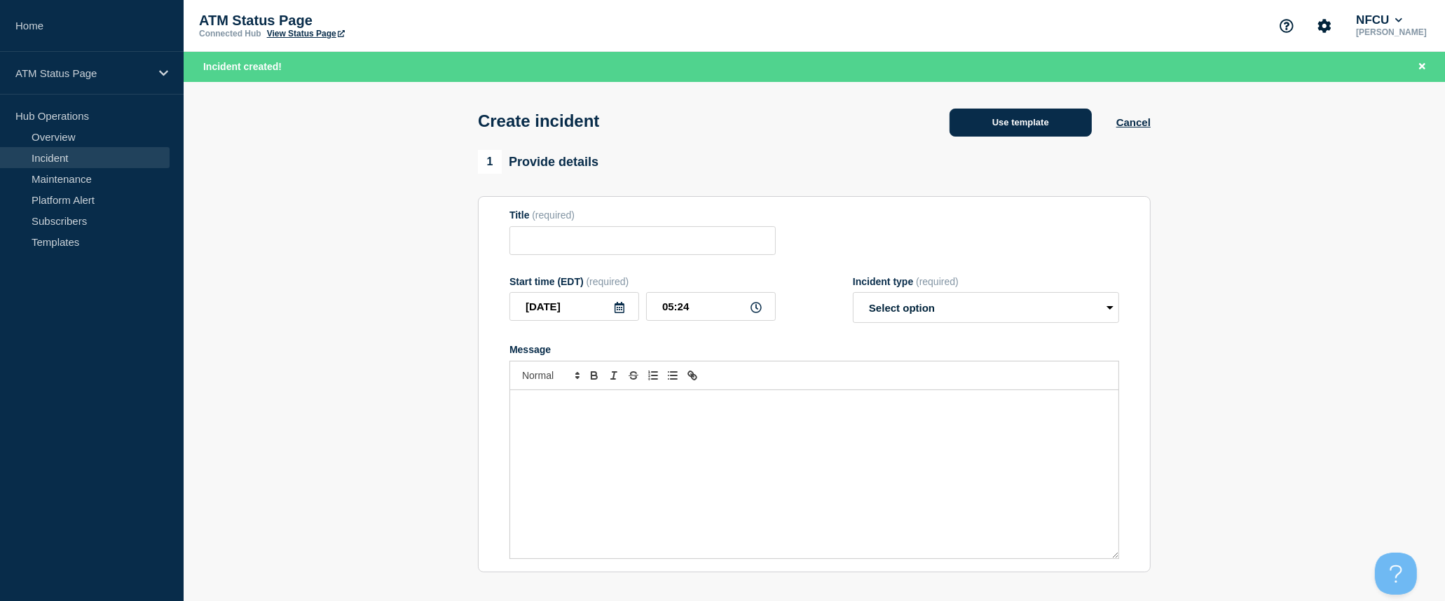
click at [1048, 133] on button "Use template" at bounding box center [1021, 123] width 142 height 28
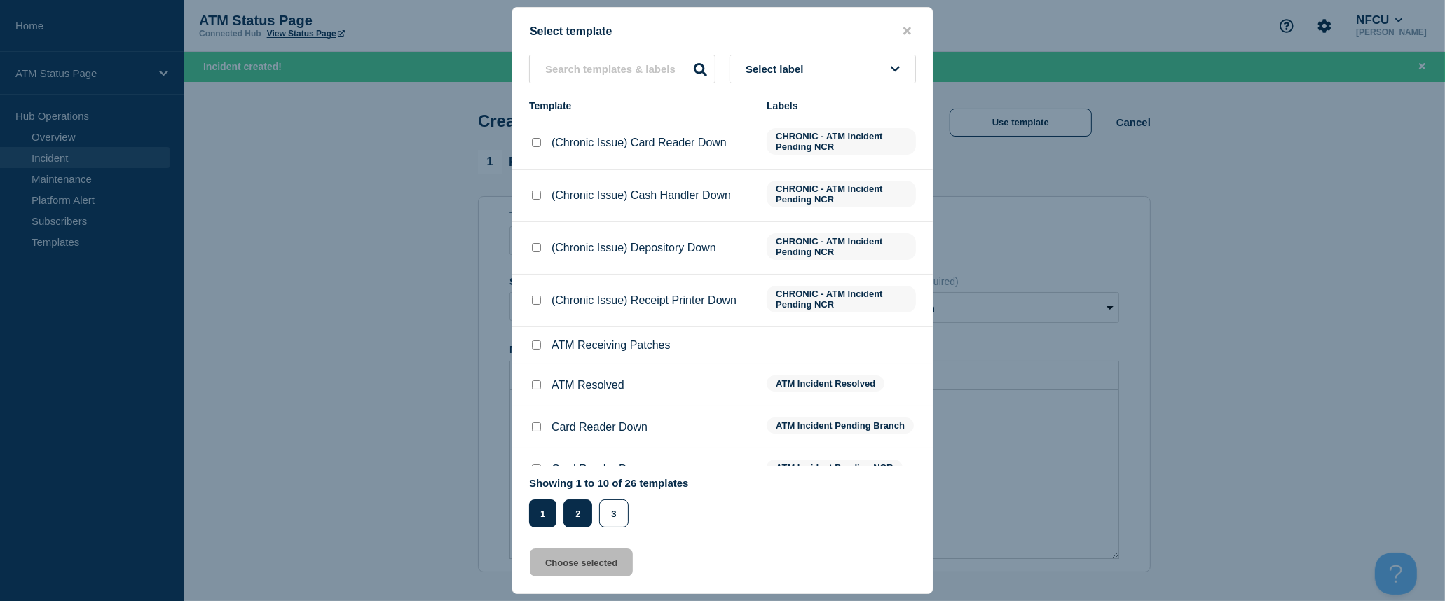
click at [570, 516] on button "2" at bounding box center [577, 514] width 29 height 28
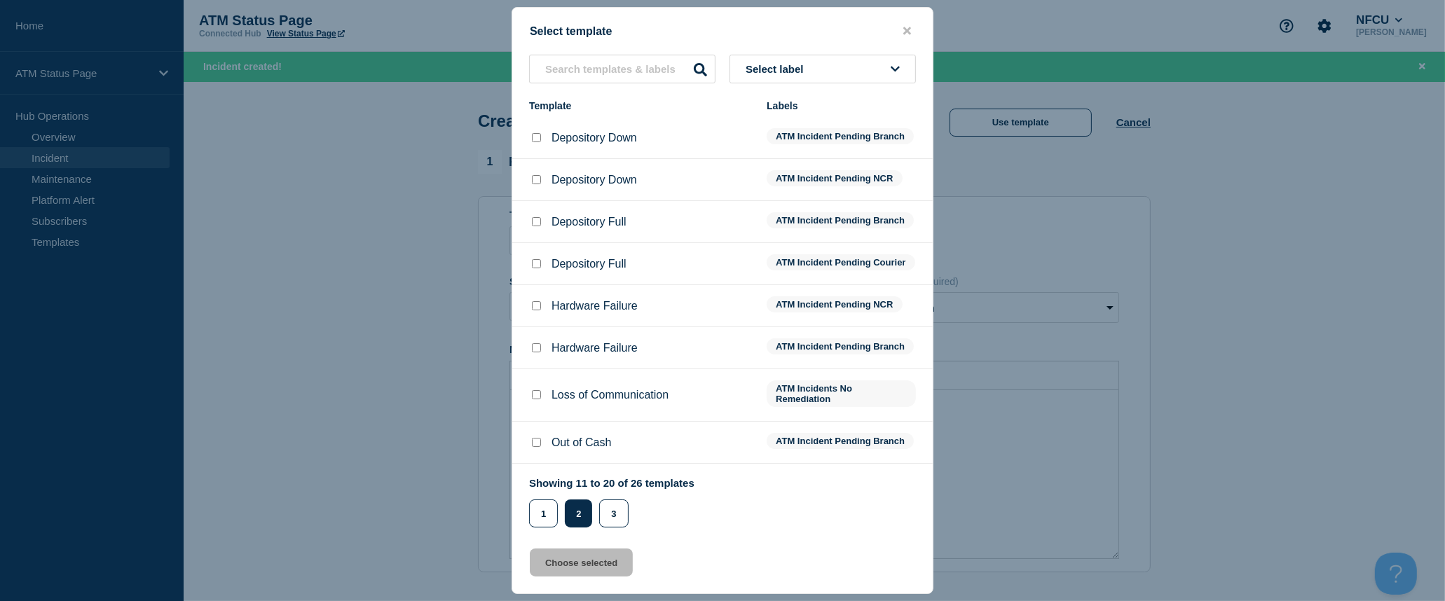
click at [536, 144] on div at bounding box center [536, 138] width 14 height 14
click at [535, 142] on input "Depository Down checkbox" at bounding box center [536, 137] width 9 height 9
checkbox input "true"
click at [608, 563] on button "Choose selected" at bounding box center [581, 563] width 103 height 28
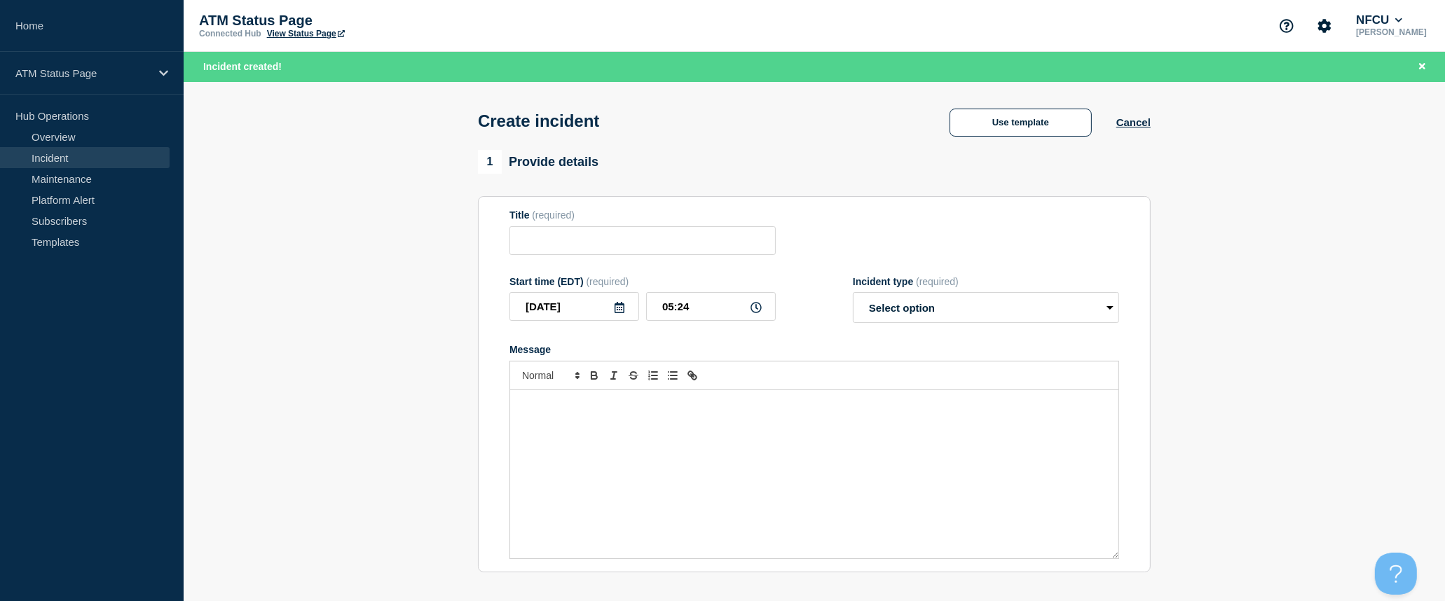
type input "Depository Down"
select select "identified"
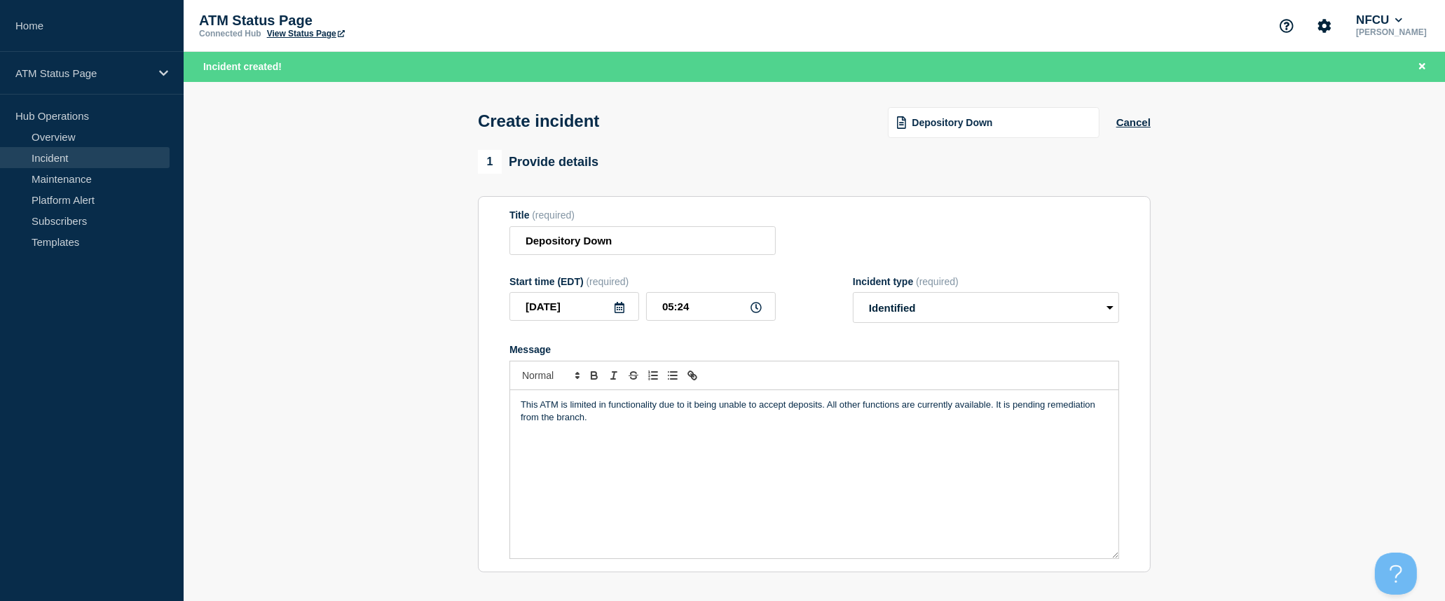
scroll to position [156, 0]
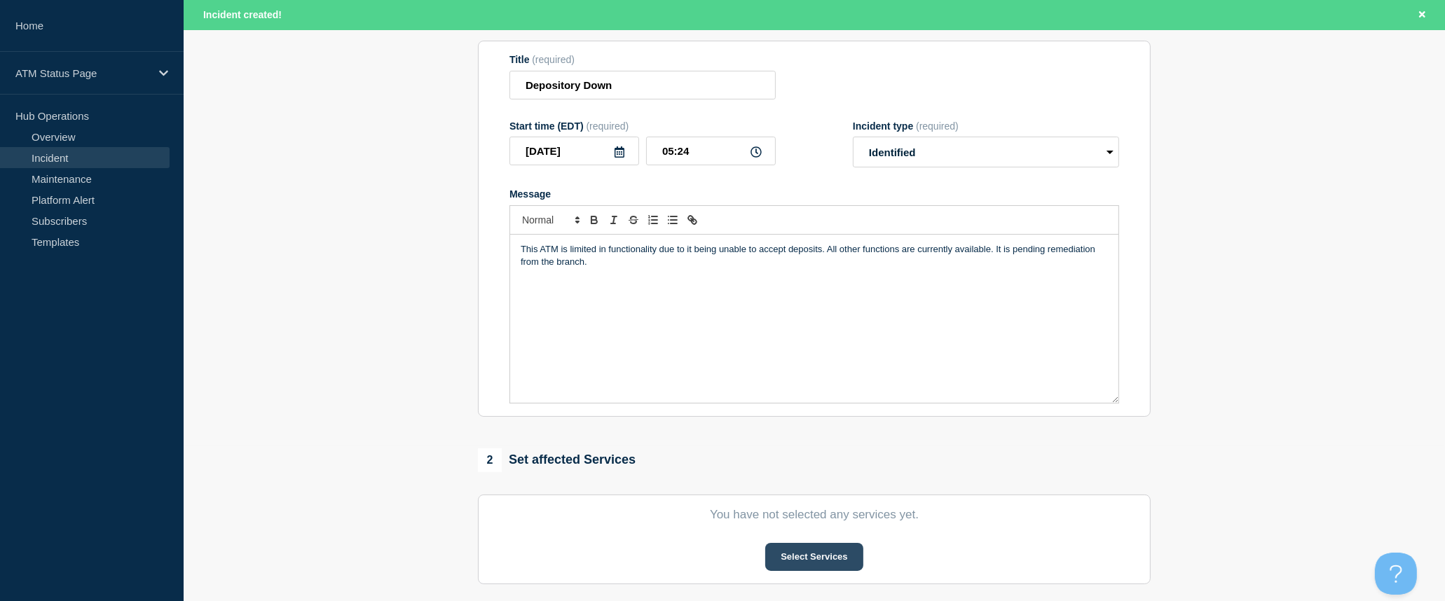
click at [804, 556] on button "Select Services" at bounding box center [813, 557] width 97 height 28
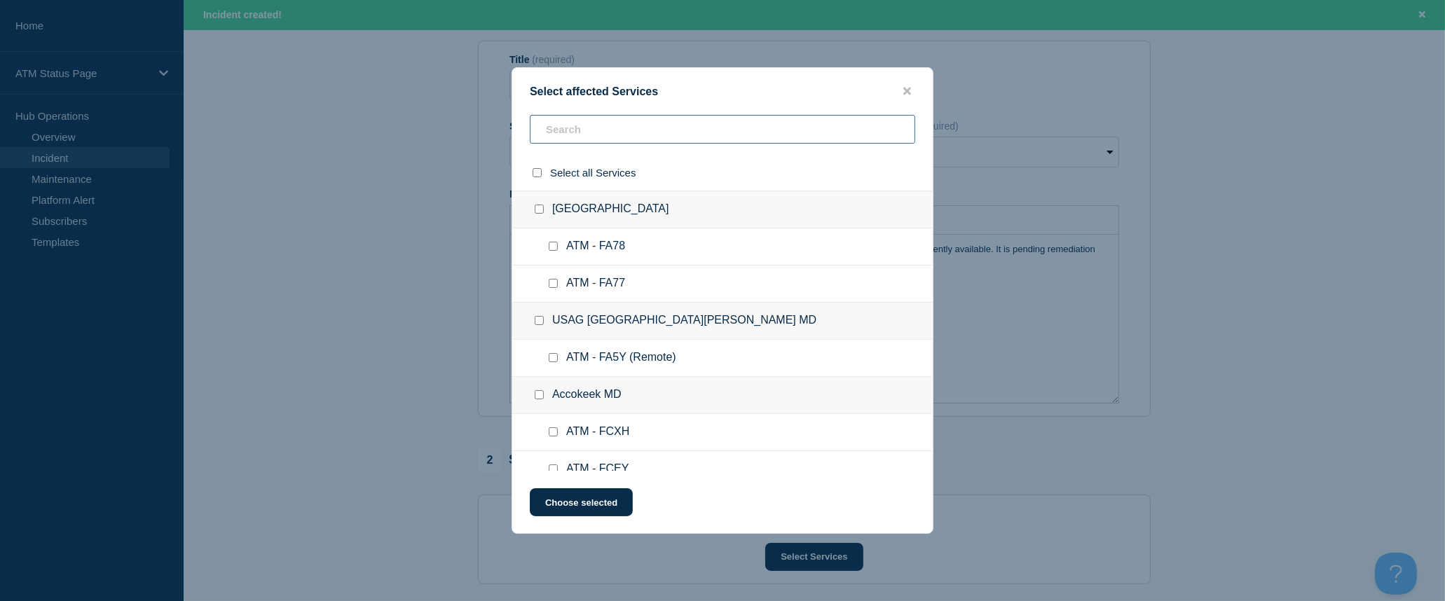
click at [647, 138] on input "text" at bounding box center [722, 129] width 385 height 29
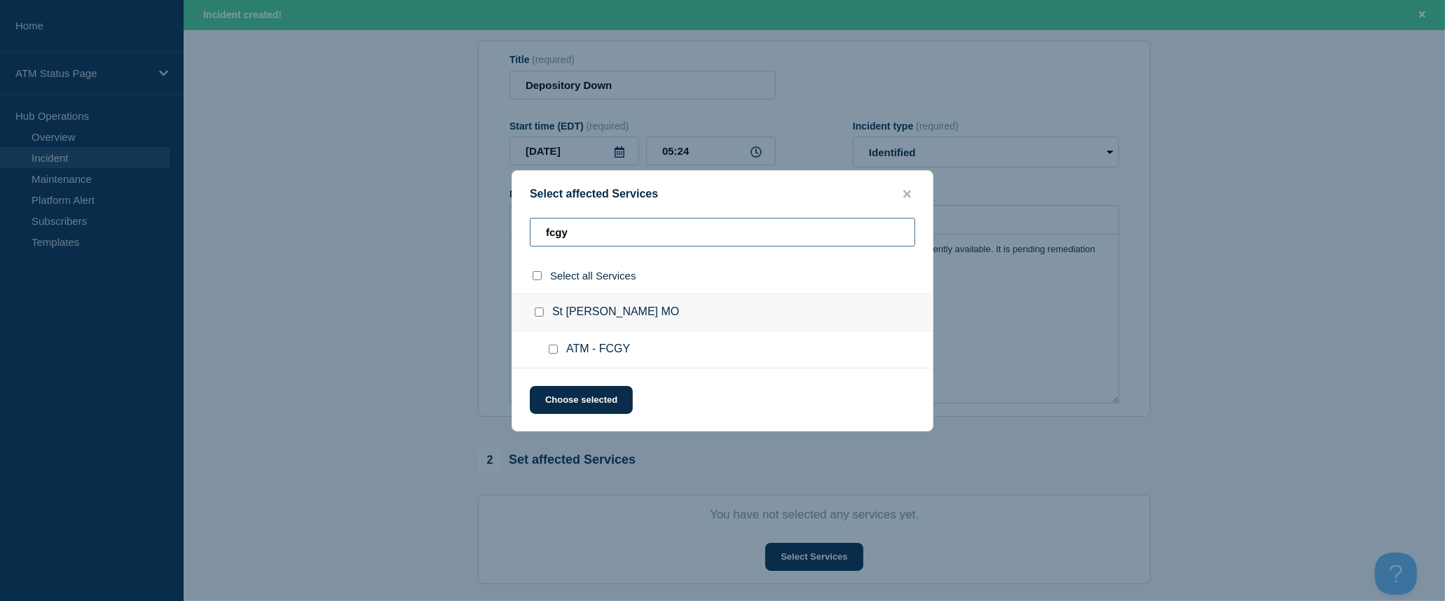
type input "fcgy"
click at [537, 280] on input "select all checkbox" at bounding box center [537, 275] width 9 height 9
checkbox input "true"
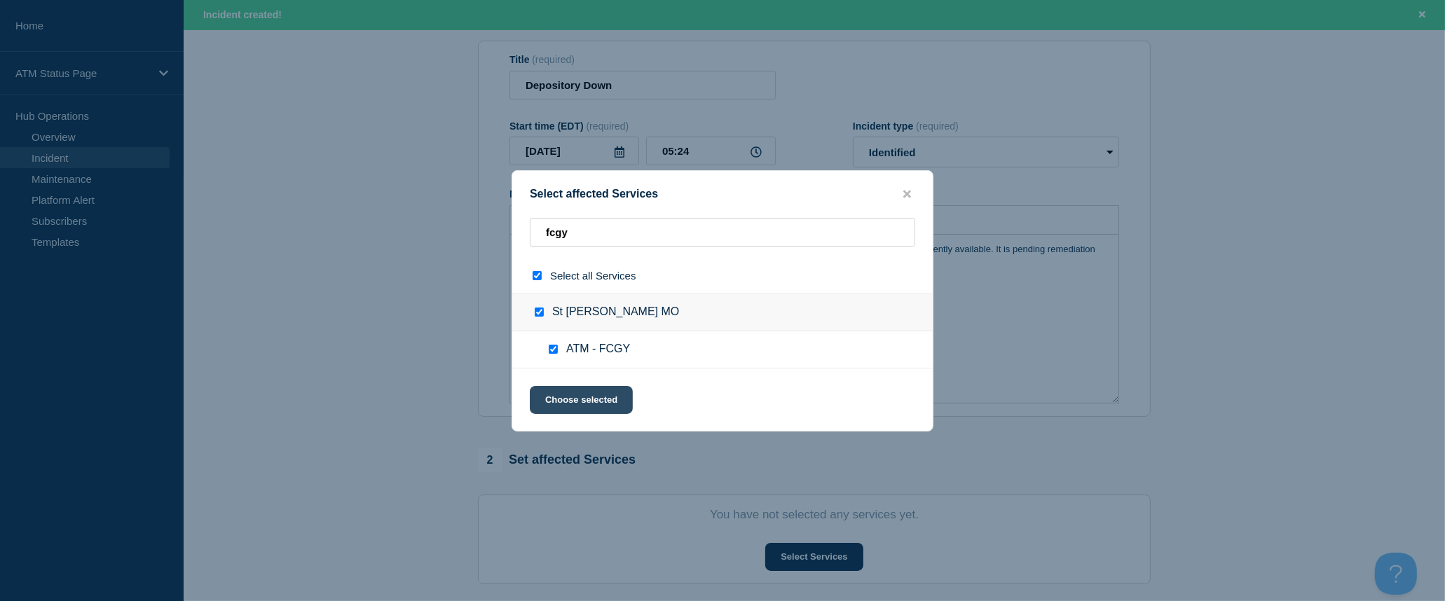
click at [591, 401] on button "Choose selected" at bounding box center [581, 400] width 103 height 28
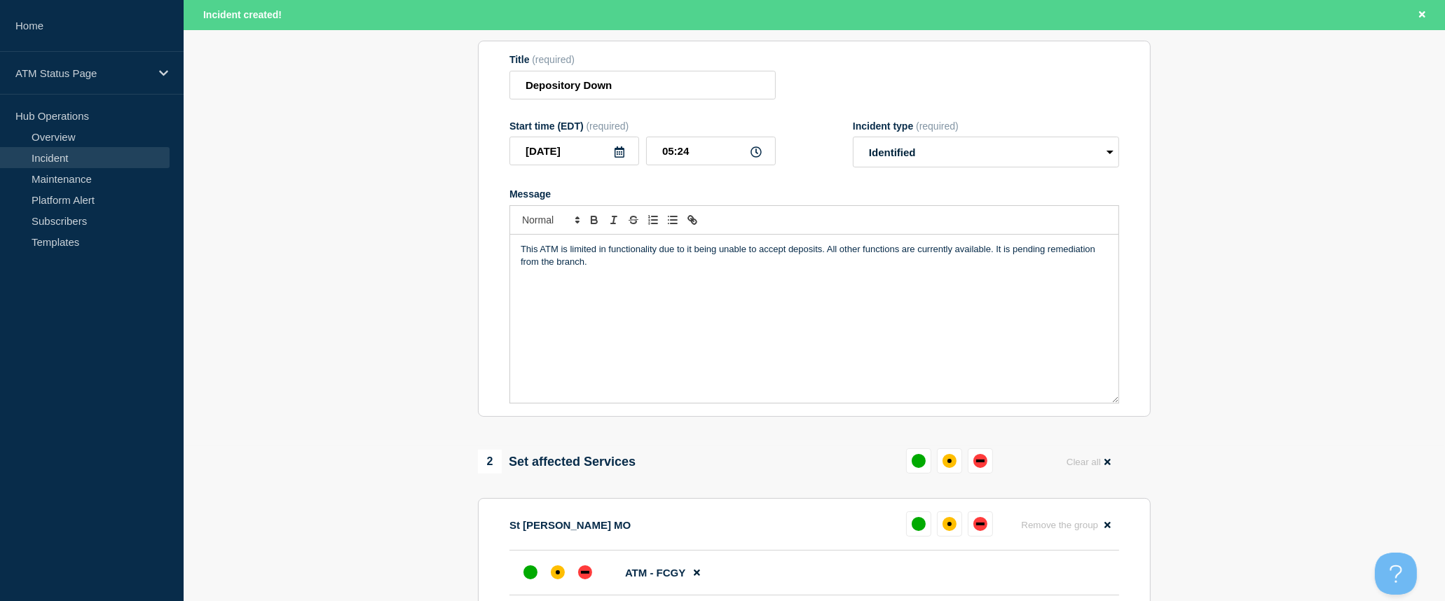
click at [563, 596] on li "ATM - FCGY" at bounding box center [814, 573] width 610 height 45
click at [564, 582] on div at bounding box center [557, 572] width 25 height 25
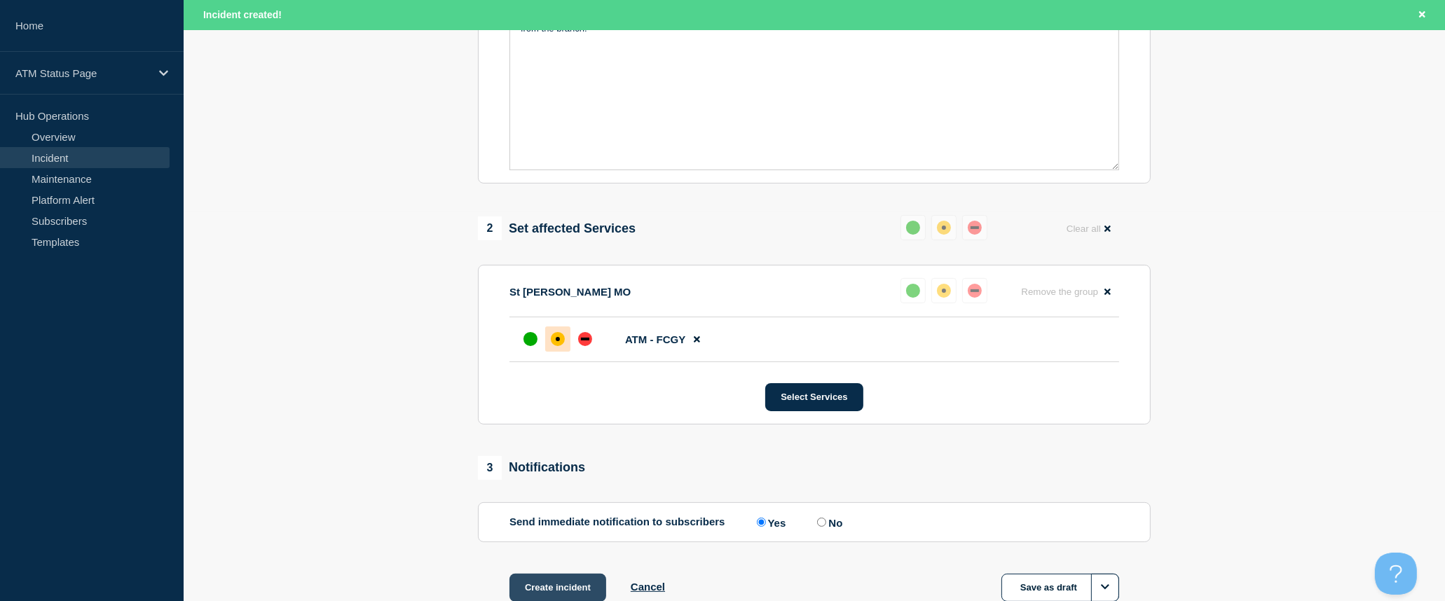
click at [591, 586] on button "Create incident" at bounding box center [557, 588] width 97 height 28
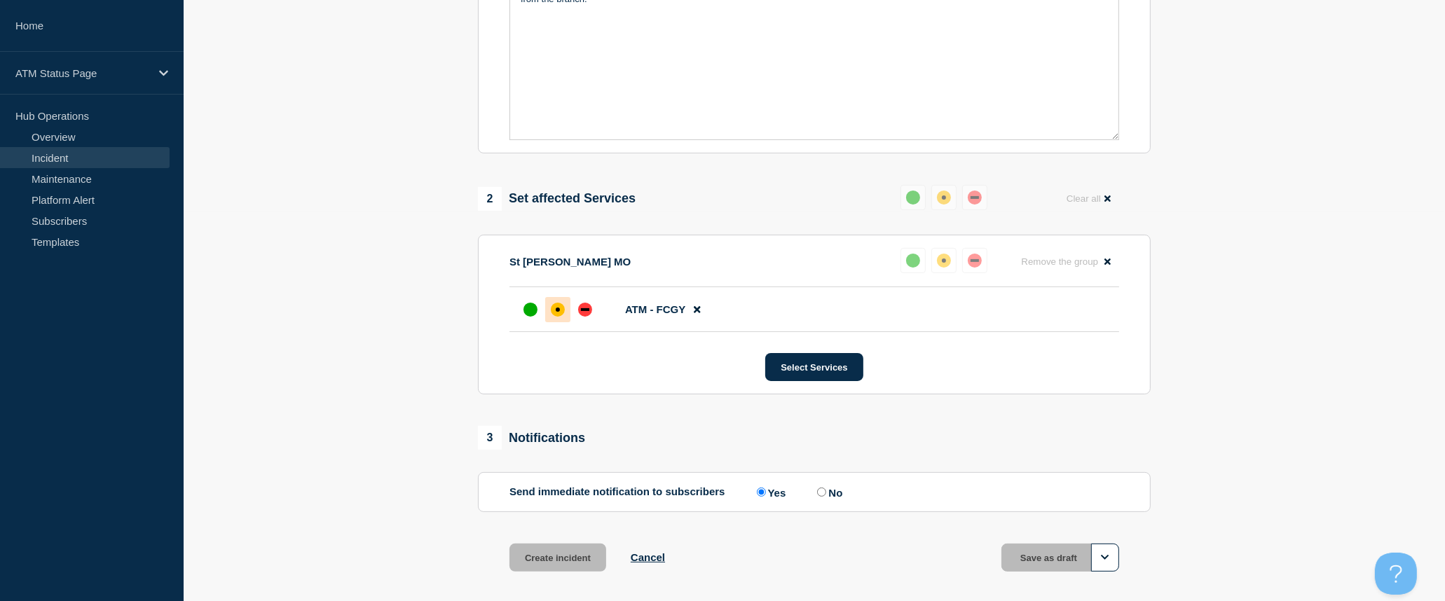
scroll to position [359, 0]
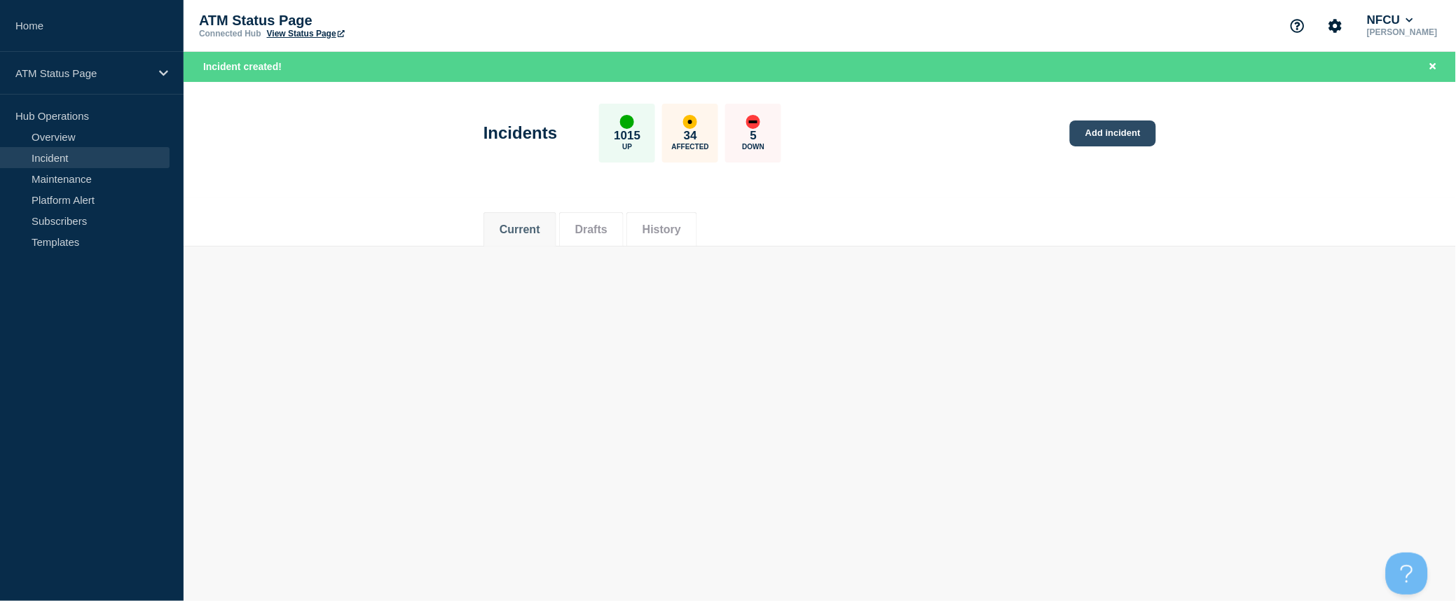
click at [1096, 138] on link "Add incident" at bounding box center [1113, 134] width 86 height 26
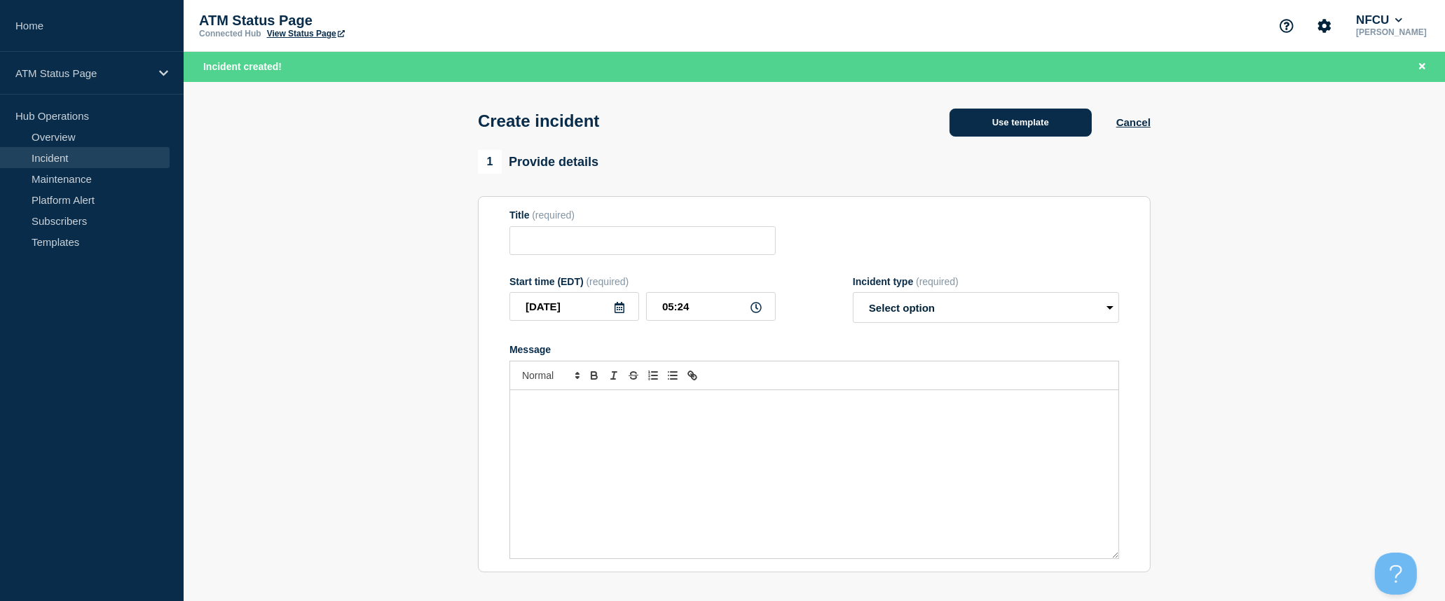
click at [1024, 127] on button "Use template" at bounding box center [1021, 123] width 142 height 28
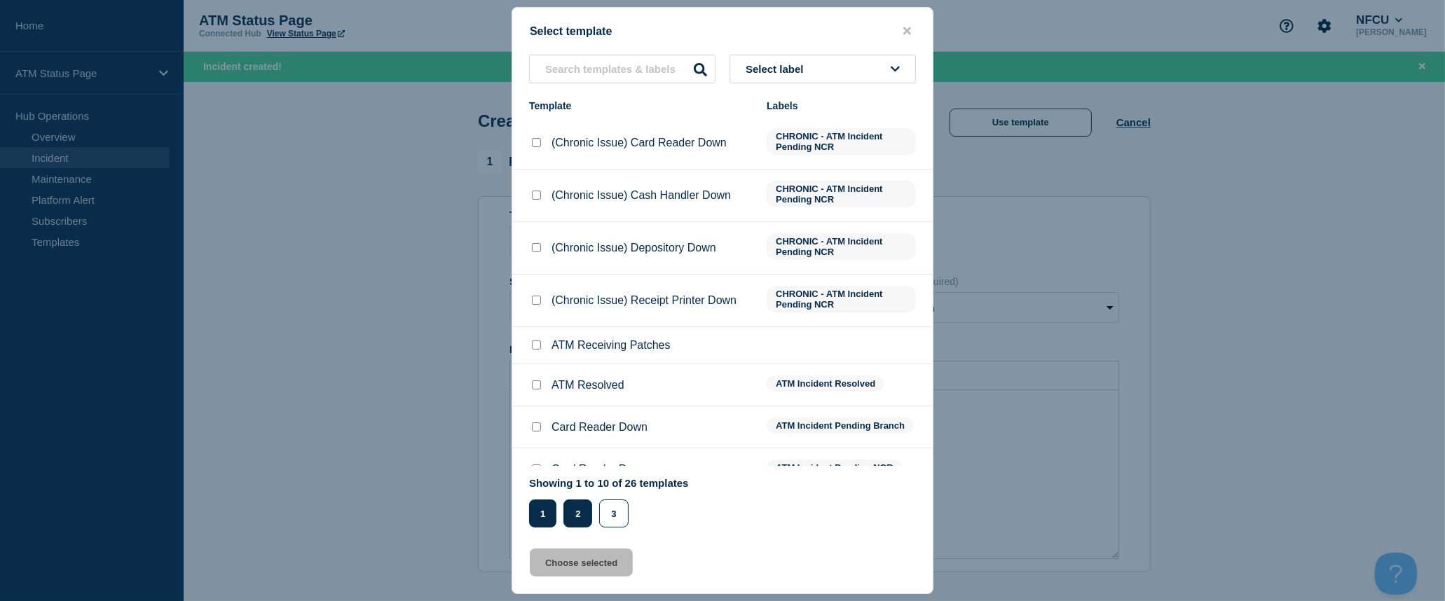
click at [577, 524] on button "2" at bounding box center [577, 514] width 29 height 28
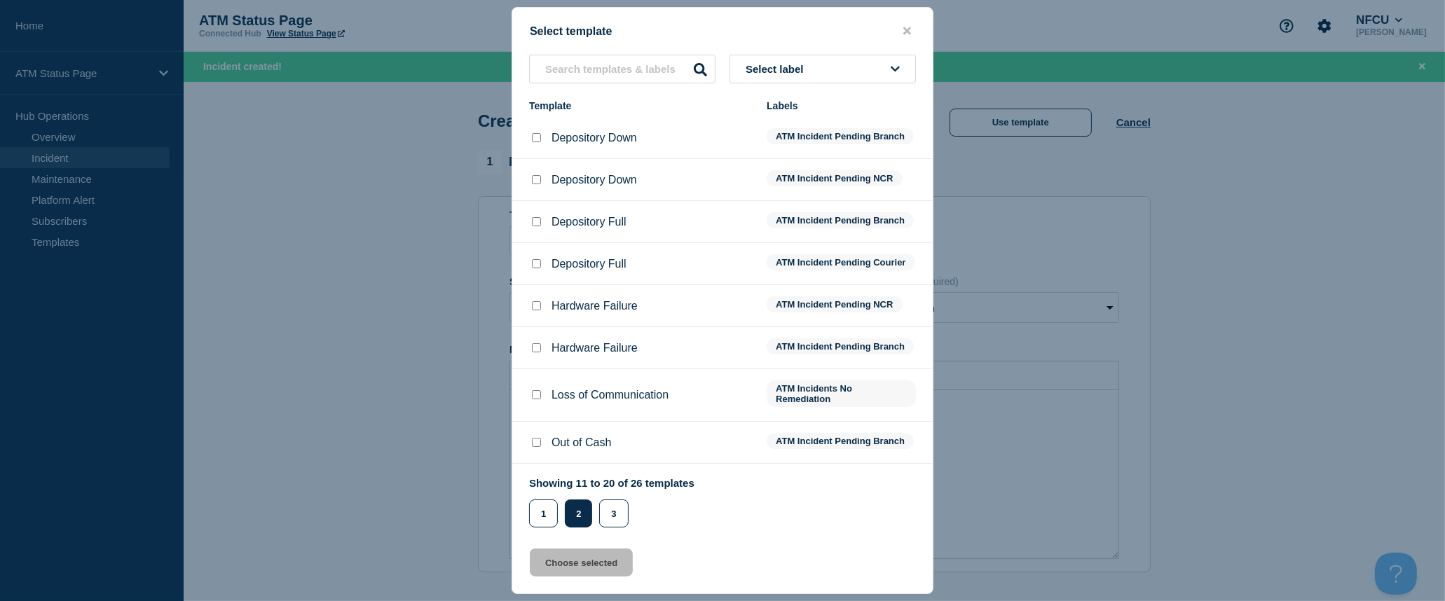
click at [538, 140] on input "Depository Down checkbox" at bounding box center [536, 137] width 9 height 9
checkbox input "true"
click at [587, 569] on button "Choose selected" at bounding box center [581, 563] width 103 height 28
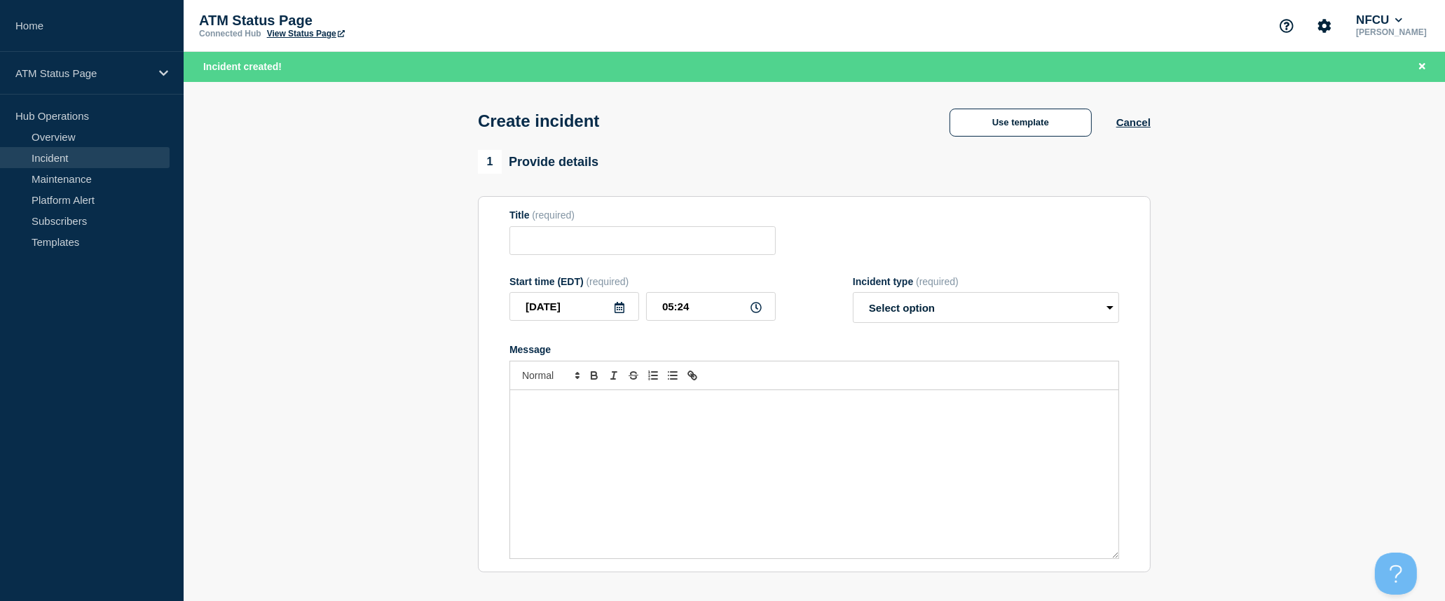
type input "Depository Down"
select select "identified"
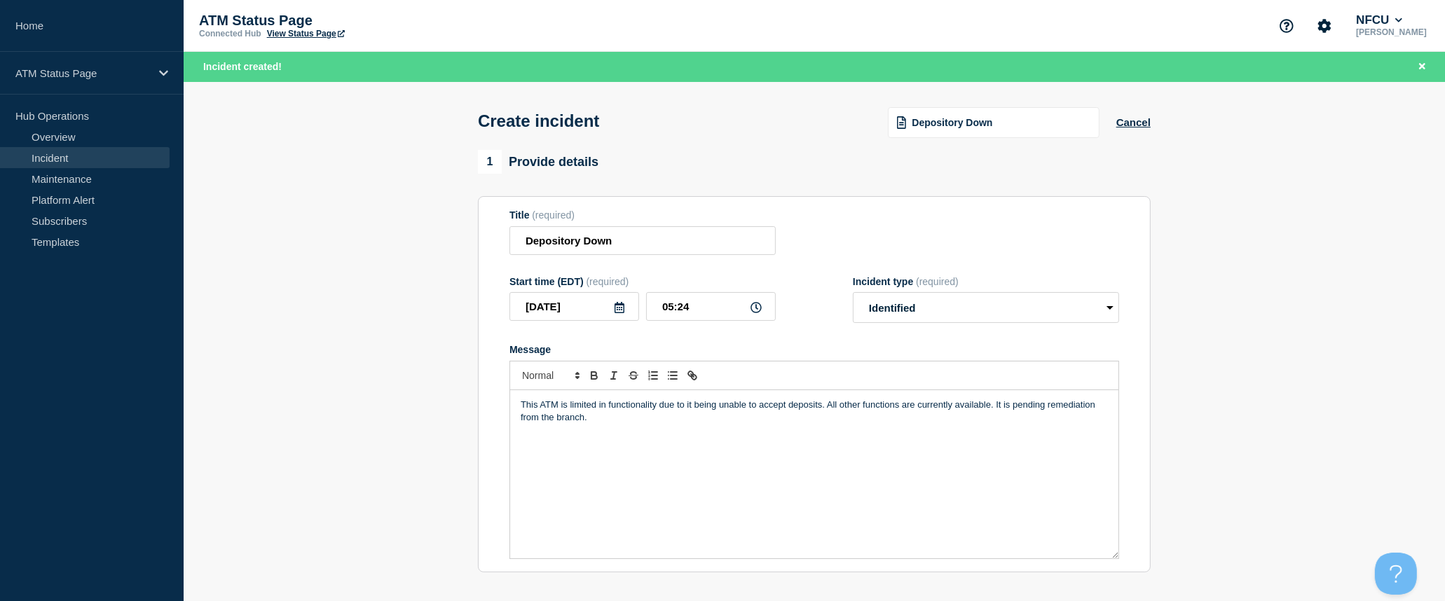
scroll to position [233, 0]
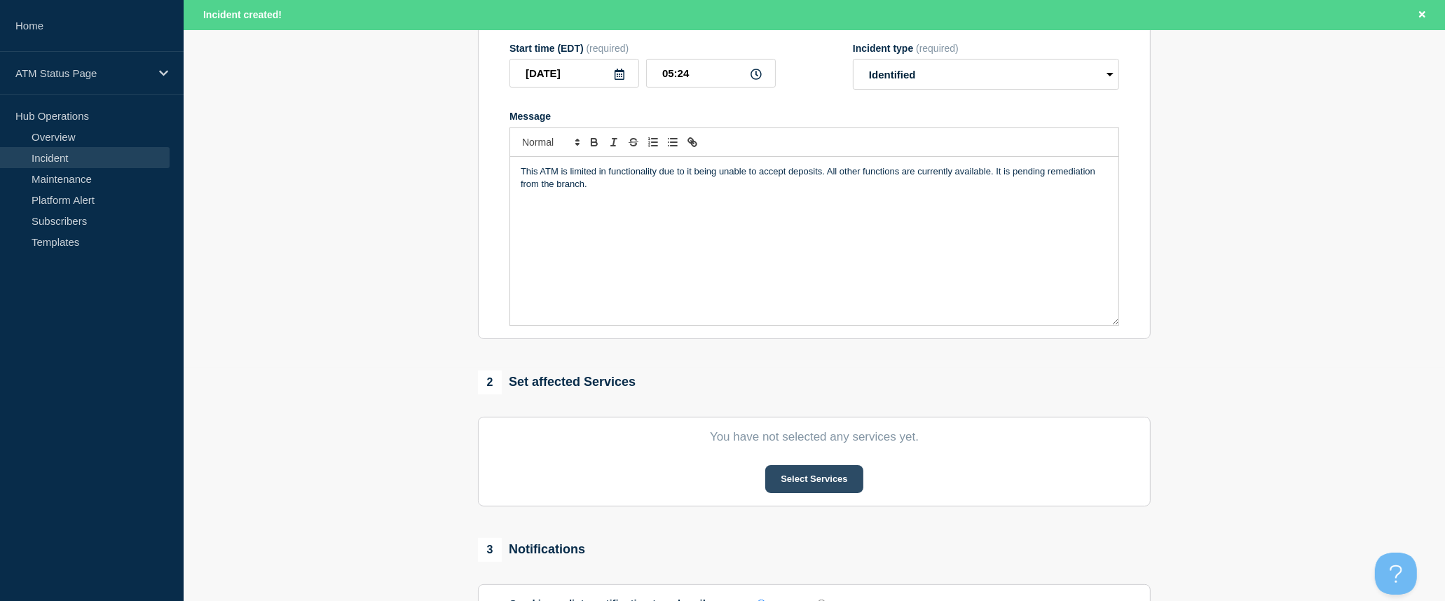
click at [811, 479] on button "Select Services" at bounding box center [813, 479] width 97 height 28
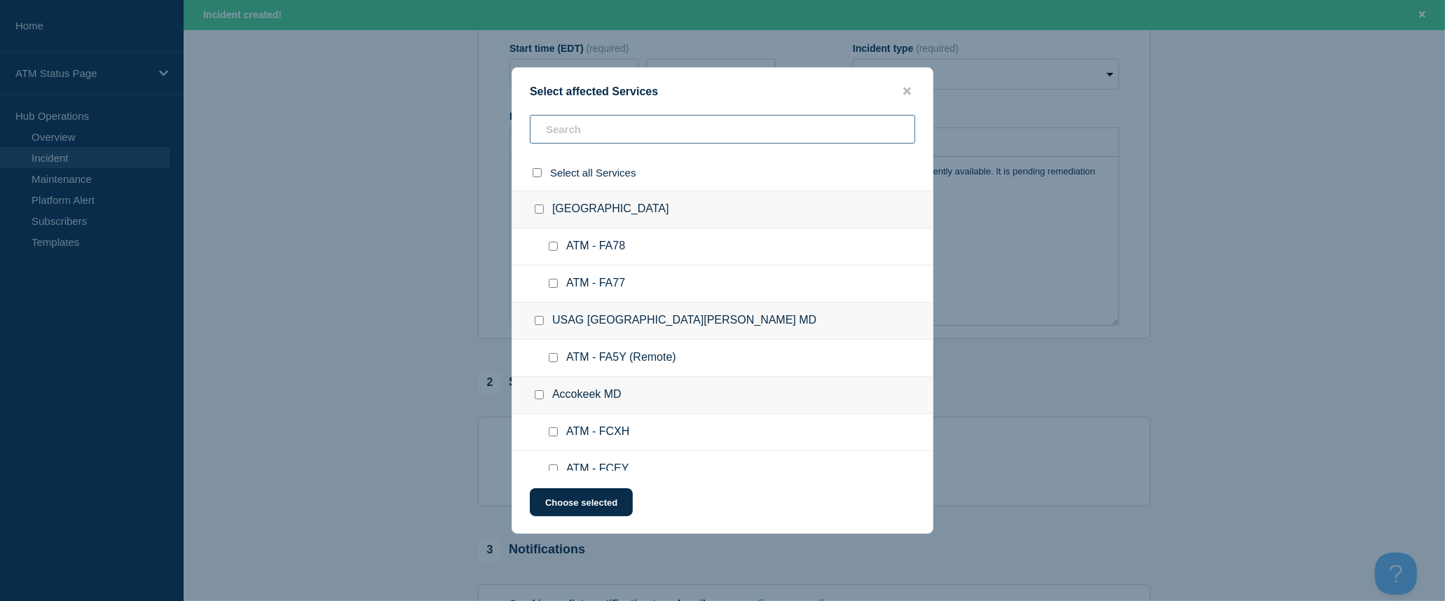
click at [640, 128] on input "text" at bounding box center [722, 129] width 385 height 29
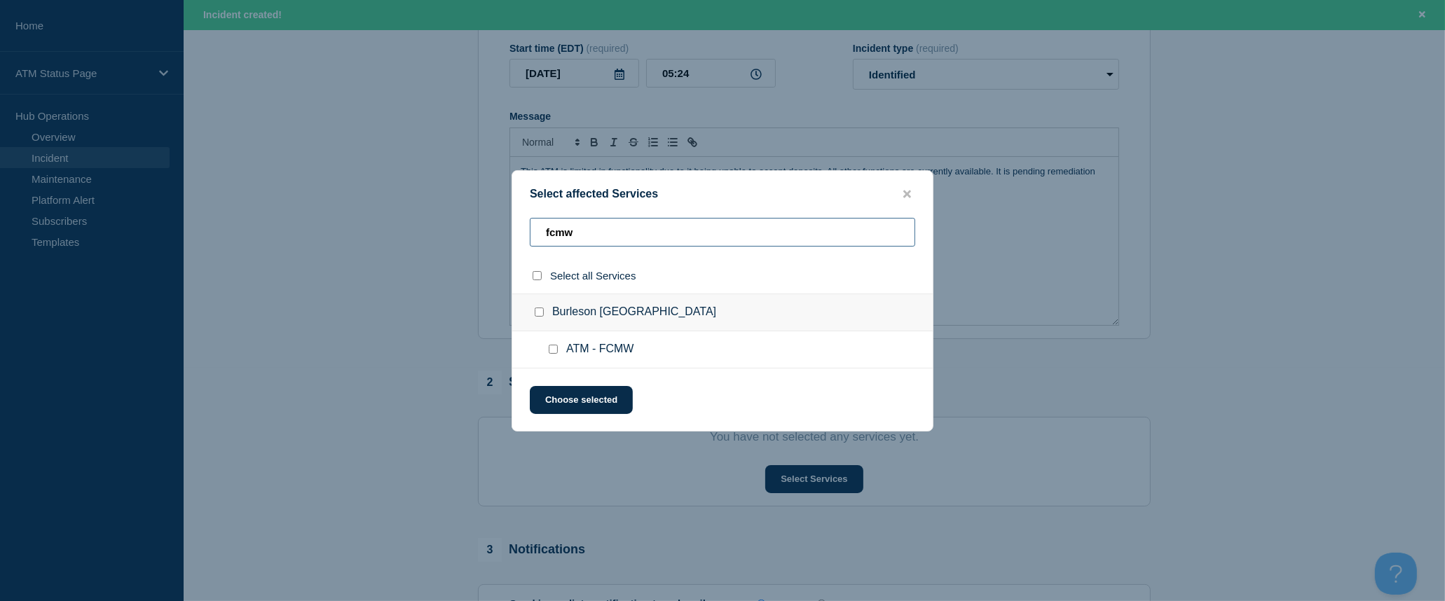
type input "fcmw"
click at [536, 278] on input "select all checkbox" at bounding box center [537, 275] width 9 height 9
checkbox input "true"
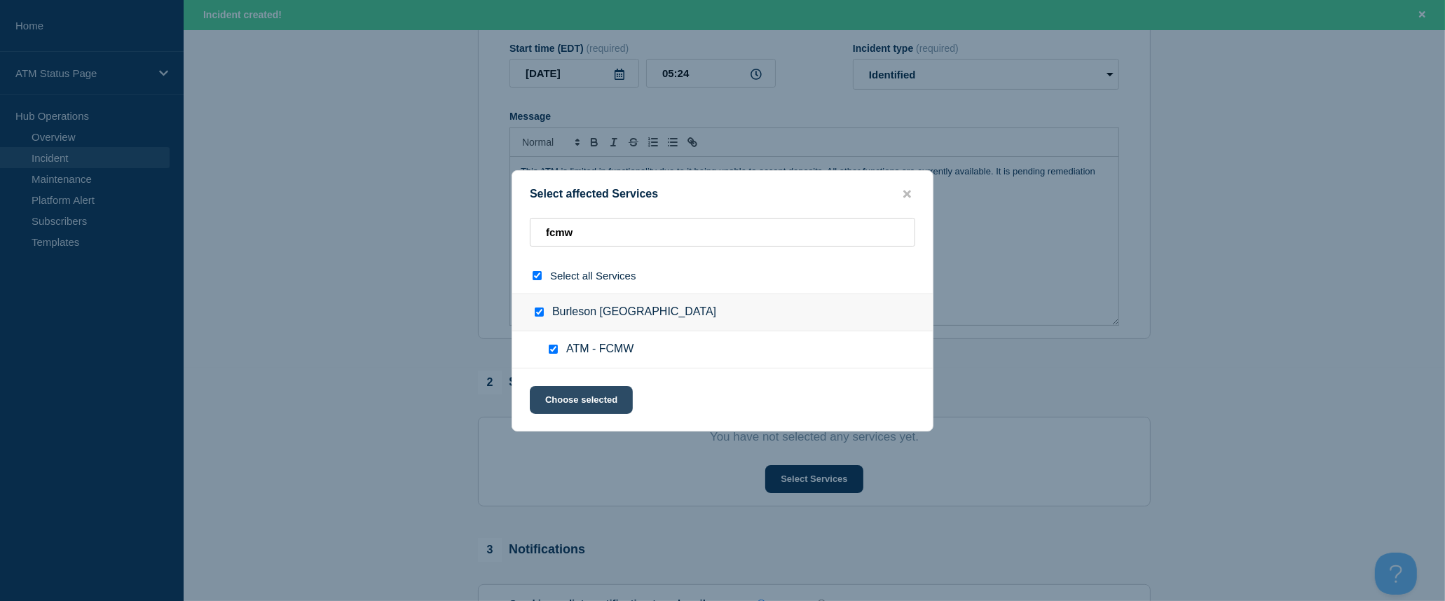
click at [576, 394] on button "Choose selected" at bounding box center [581, 400] width 103 height 28
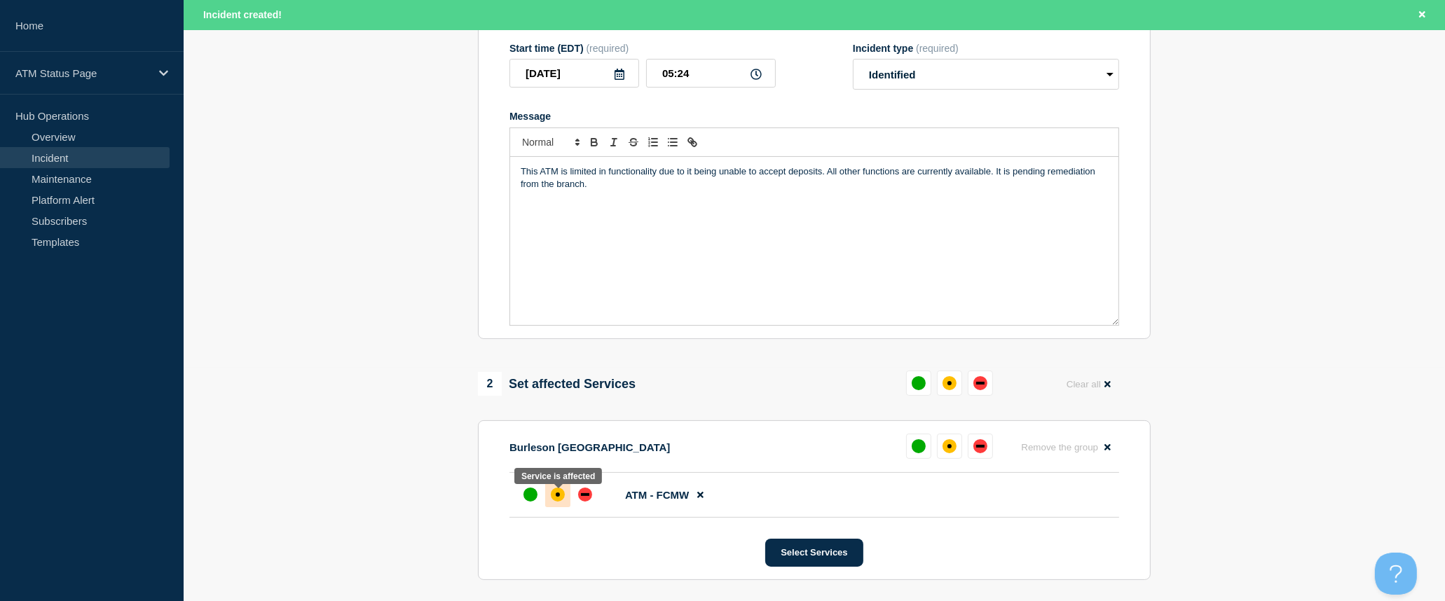
click at [564, 502] on div "affected" at bounding box center [558, 495] width 14 height 14
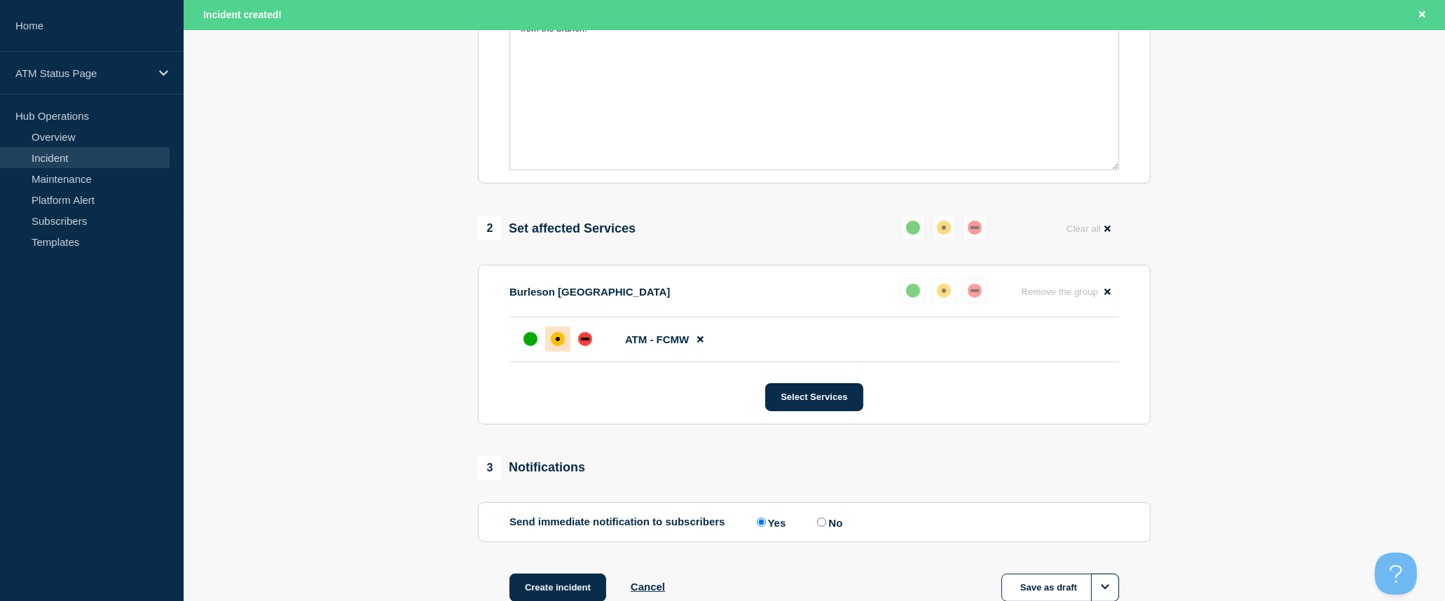
scroll to position [467, 0]
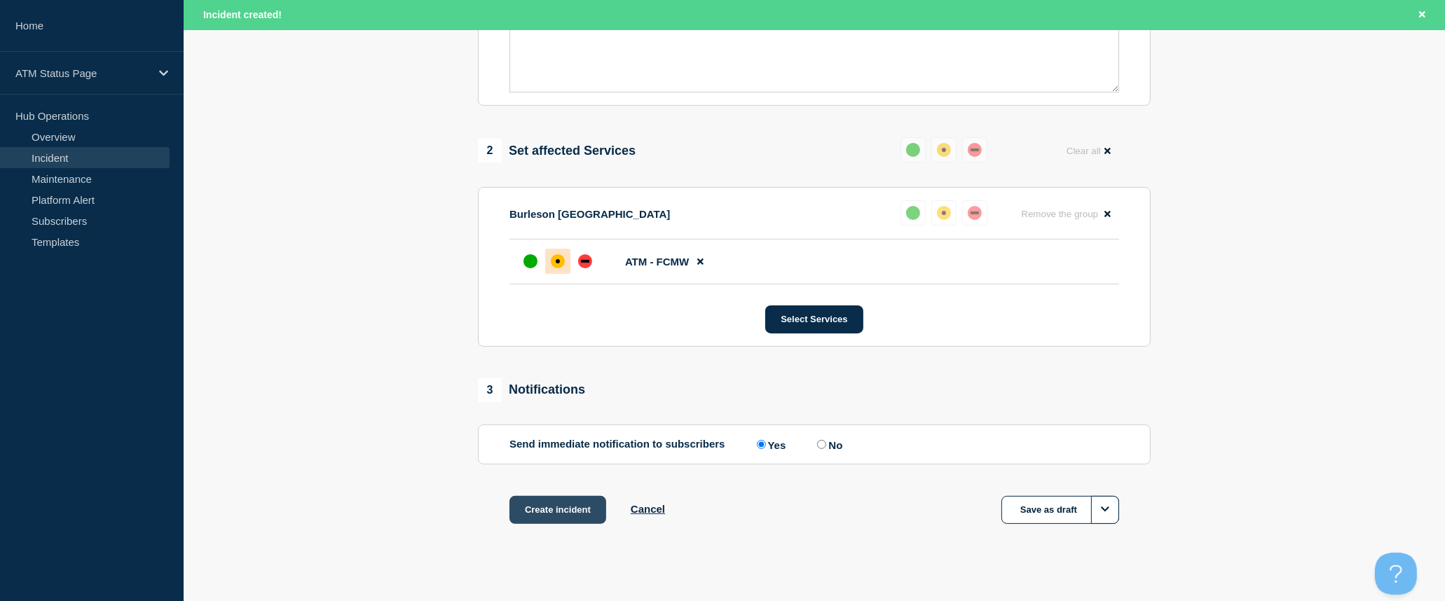
click at [568, 513] on button "Create incident" at bounding box center [557, 510] width 97 height 28
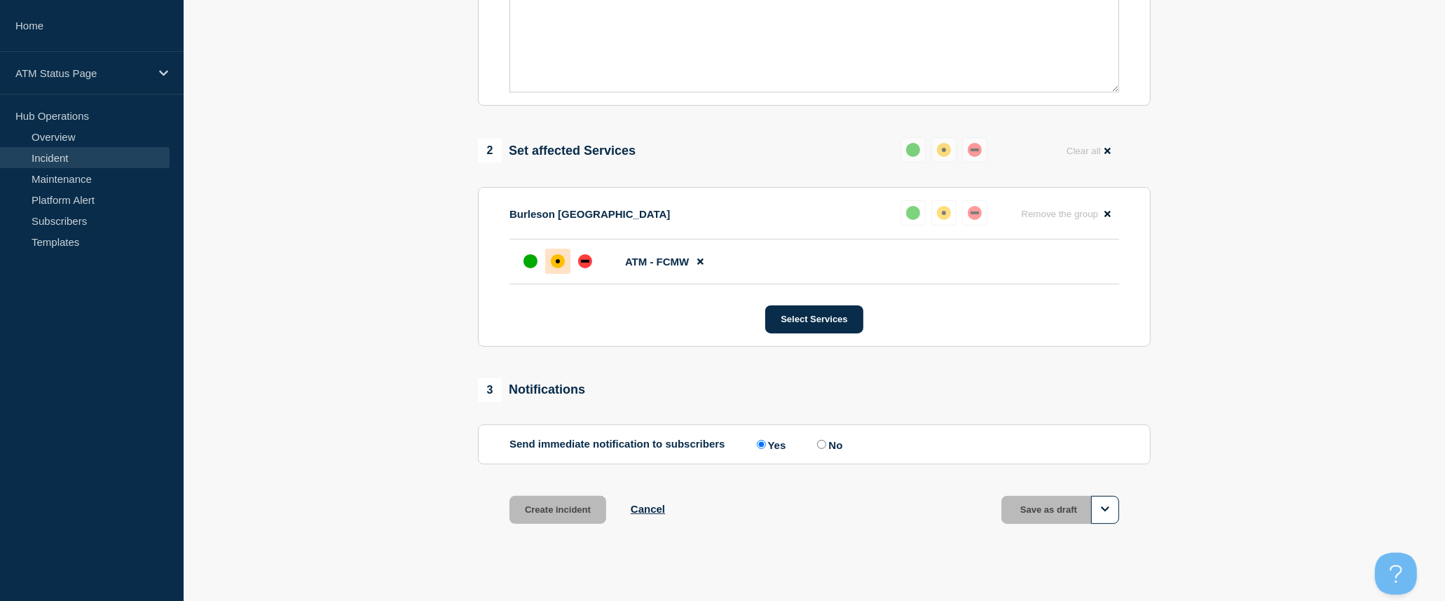
scroll to position [437, 0]
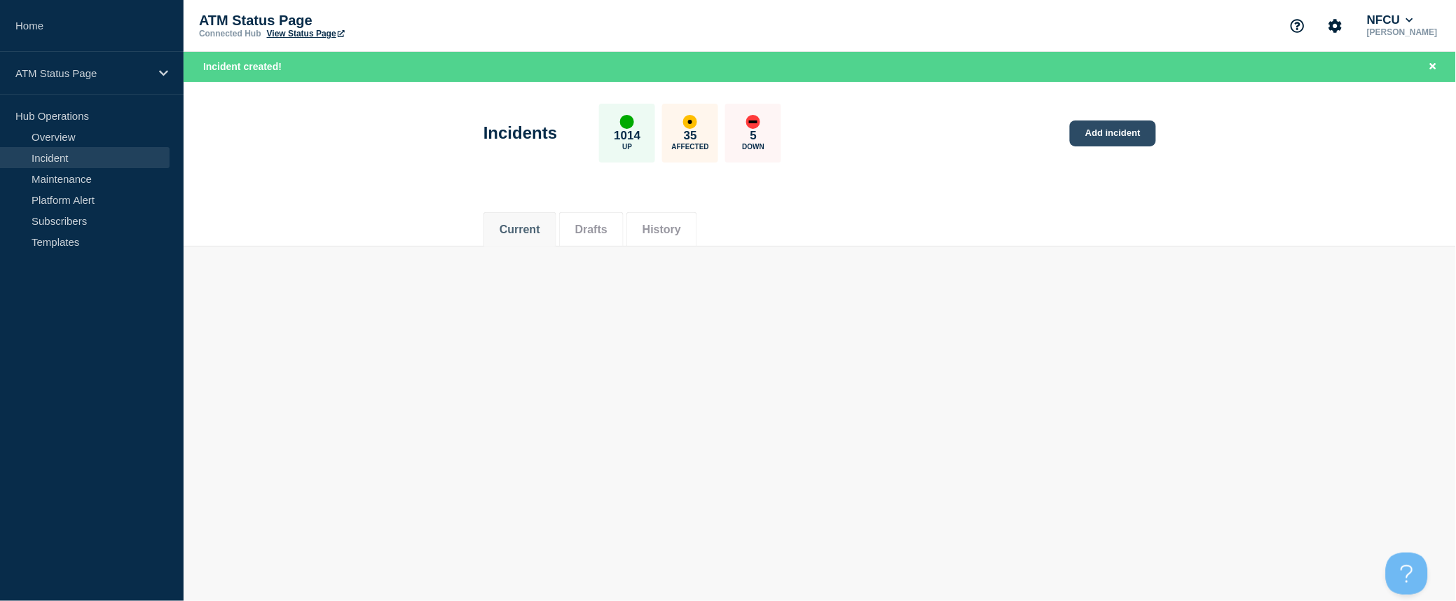
click at [1102, 131] on link "Add incident" at bounding box center [1113, 134] width 86 height 26
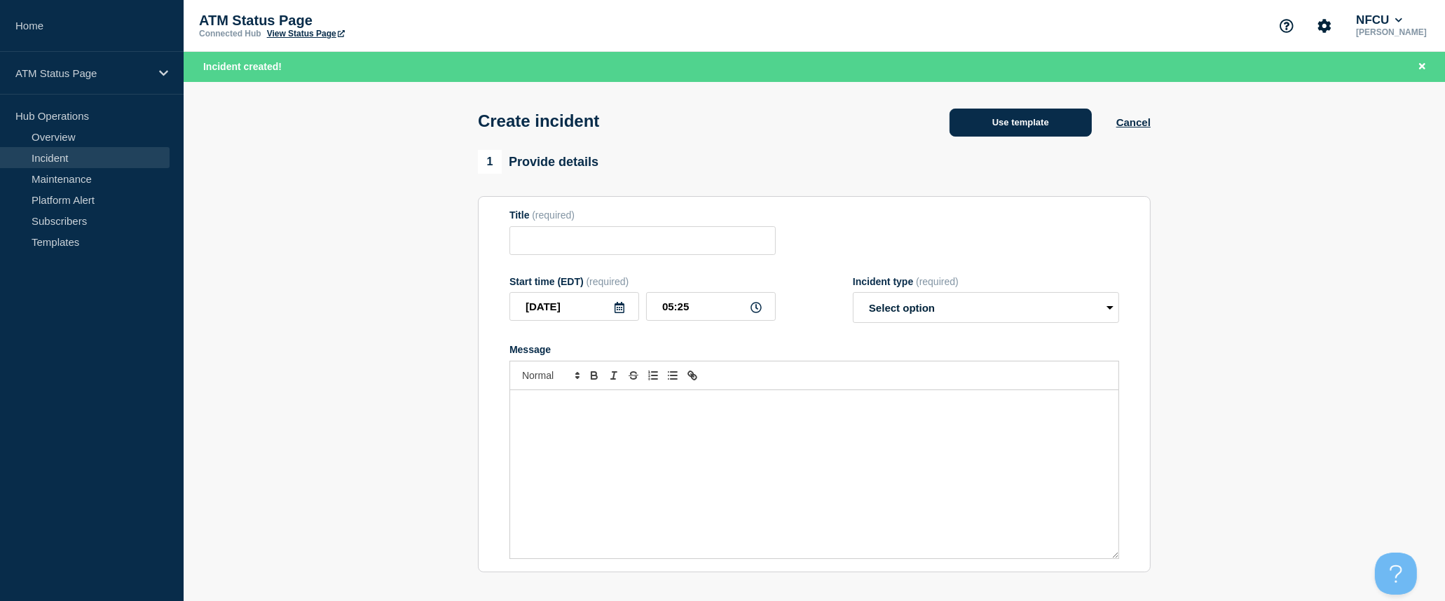
click at [1023, 136] on button "Use template" at bounding box center [1021, 123] width 142 height 28
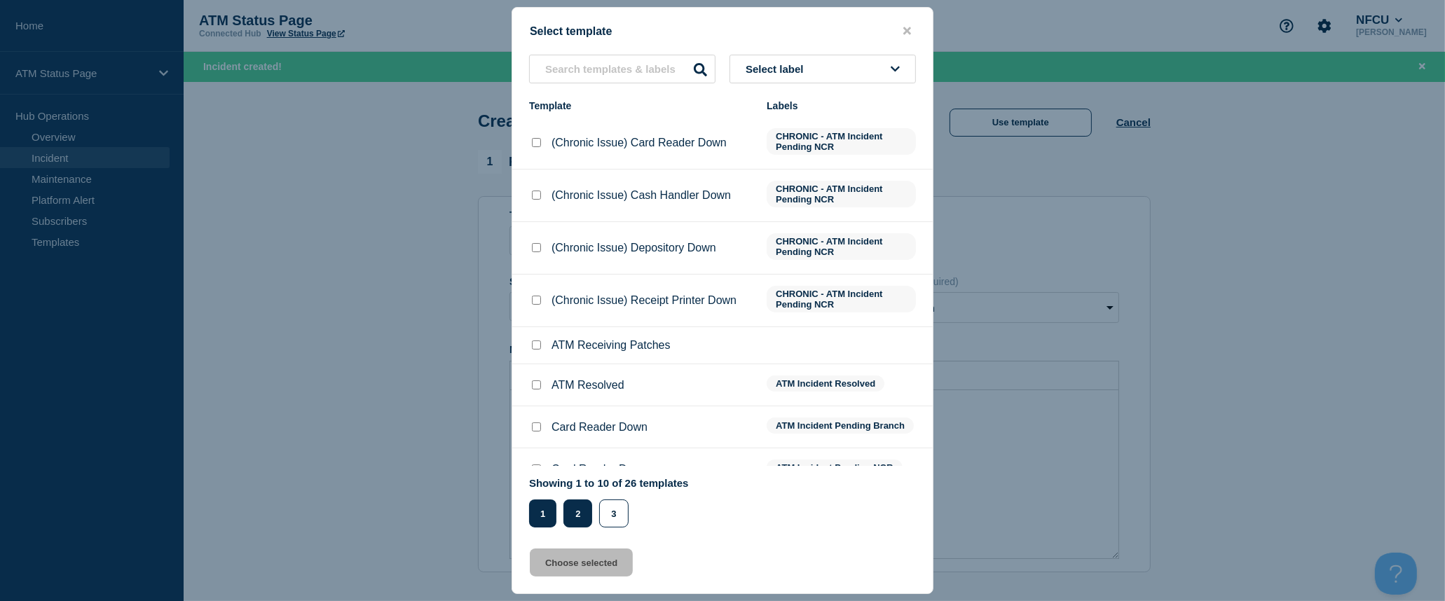
click at [582, 516] on button "2" at bounding box center [577, 514] width 29 height 28
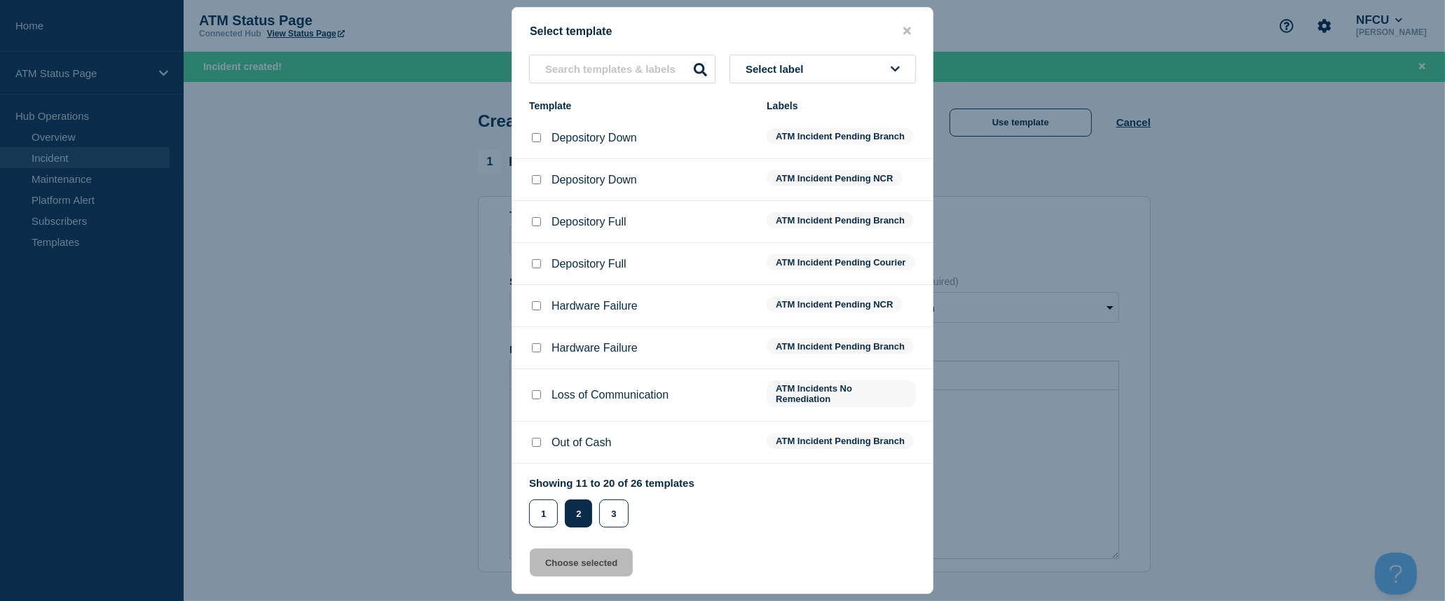
click at [535, 138] on input "Depository Down checkbox" at bounding box center [536, 137] width 9 height 9
checkbox input "true"
click at [605, 563] on button "Choose selected" at bounding box center [581, 563] width 103 height 28
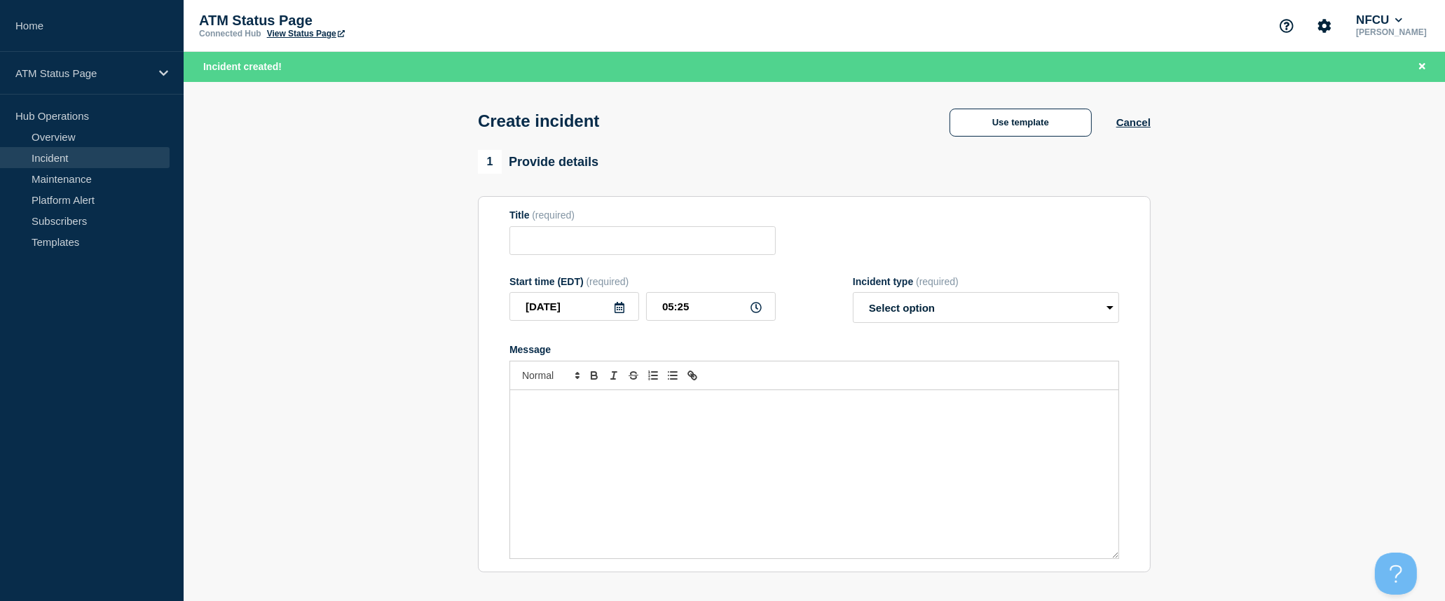
type input "Depository Down"
select select "identified"
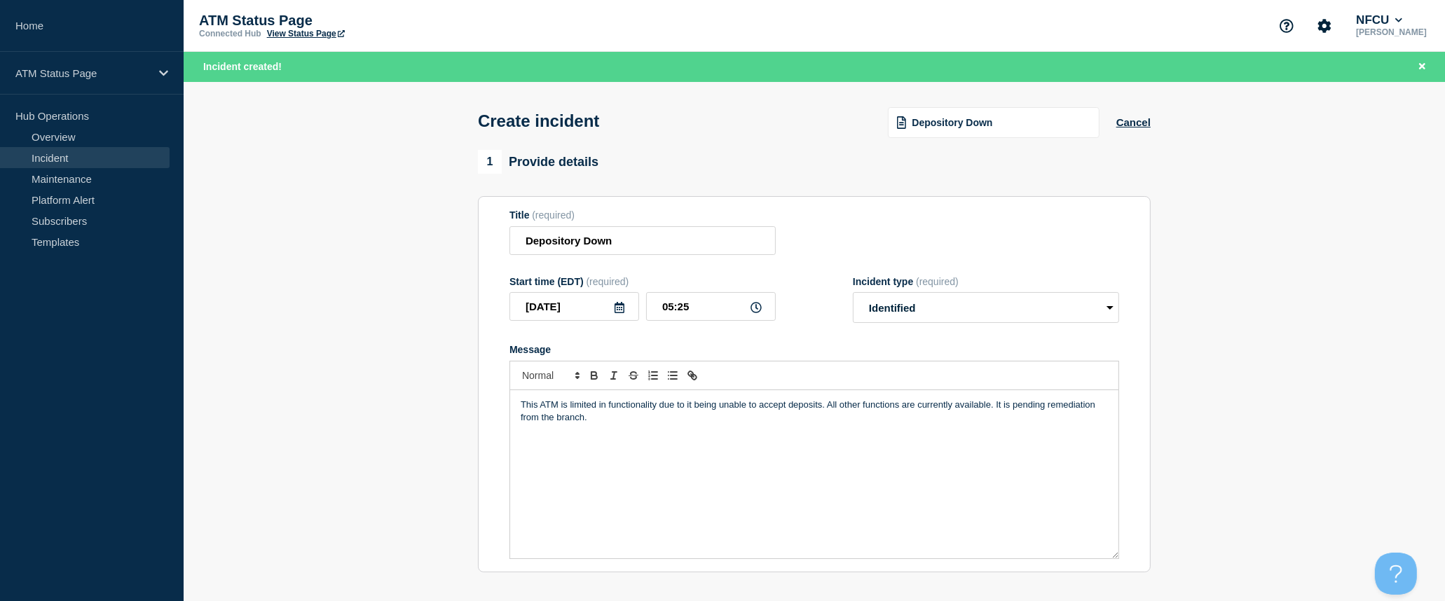
scroll to position [156, 0]
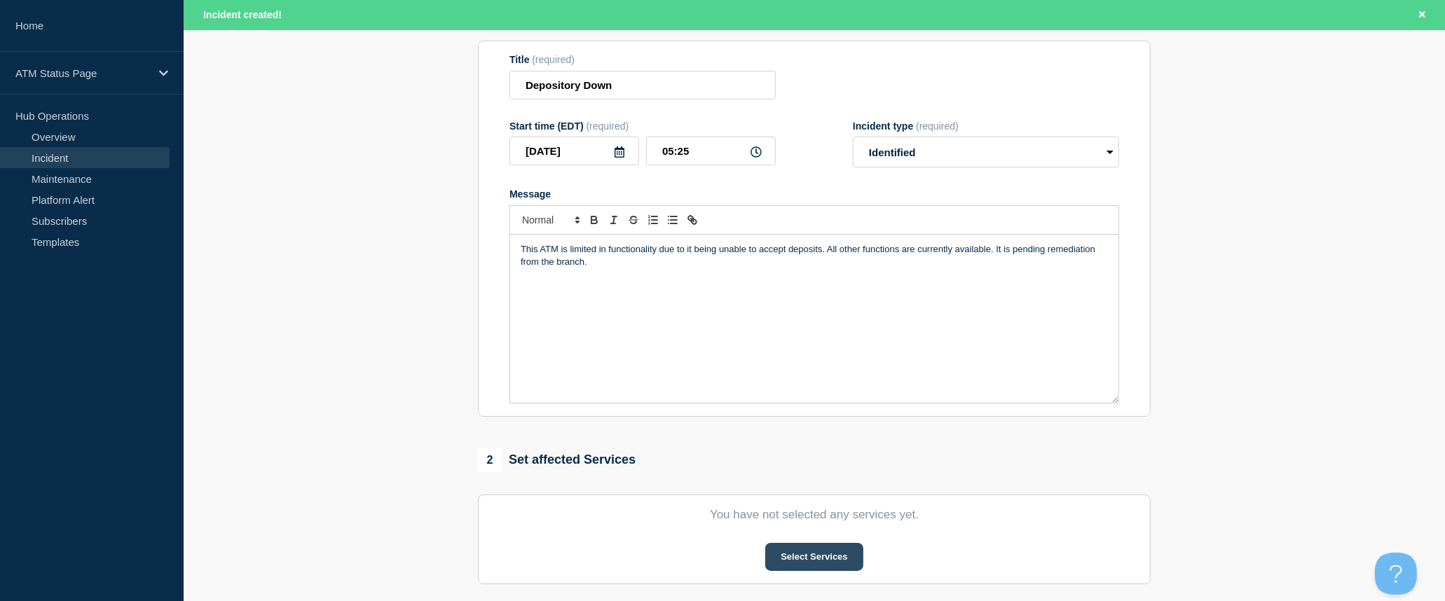
click at [802, 557] on button "Select Services" at bounding box center [813, 557] width 97 height 28
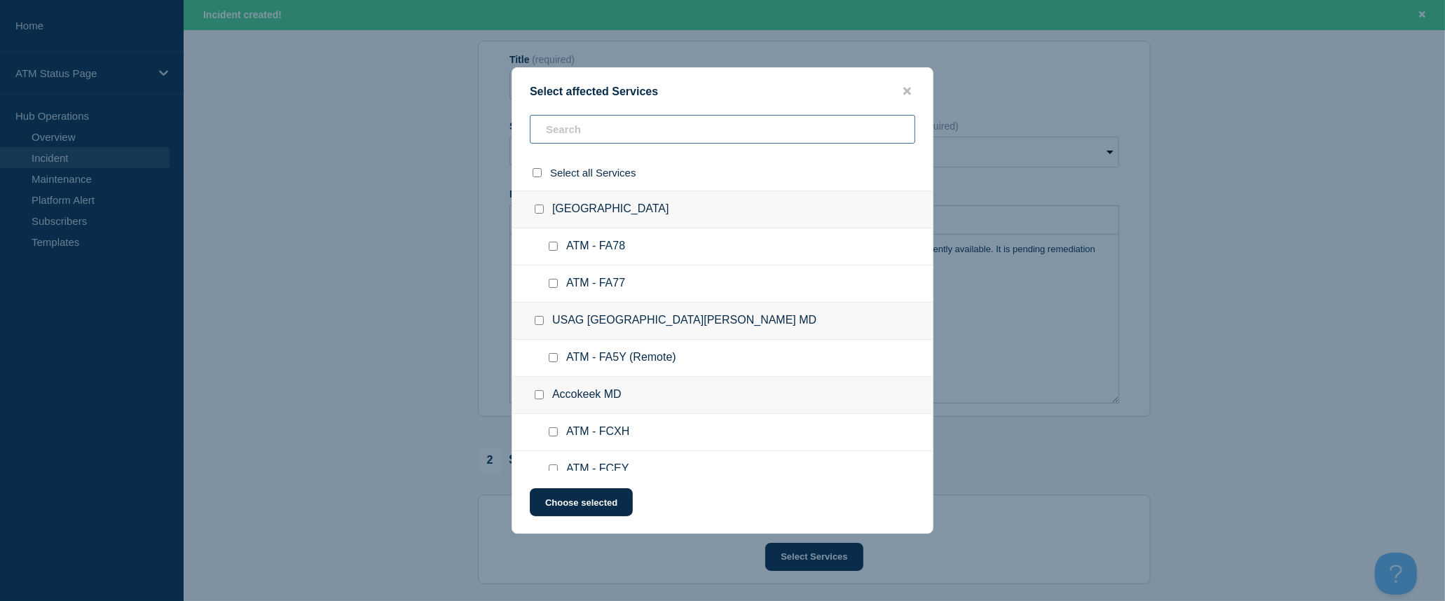
click at [692, 131] on input "text" at bounding box center [722, 129] width 385 height 29
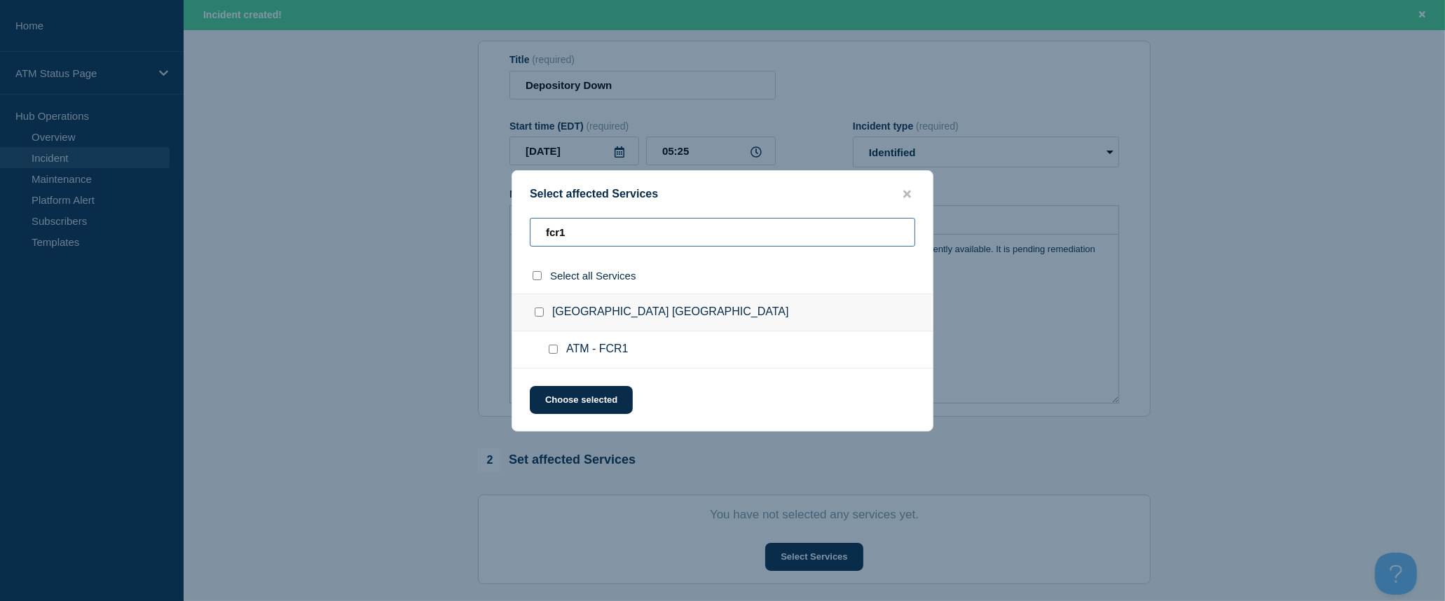
type input "fcr1"
click at [538, 274] on input "select all checkbox" at bounding box center [537, 275] width 9 height 9
checkbox input "true"
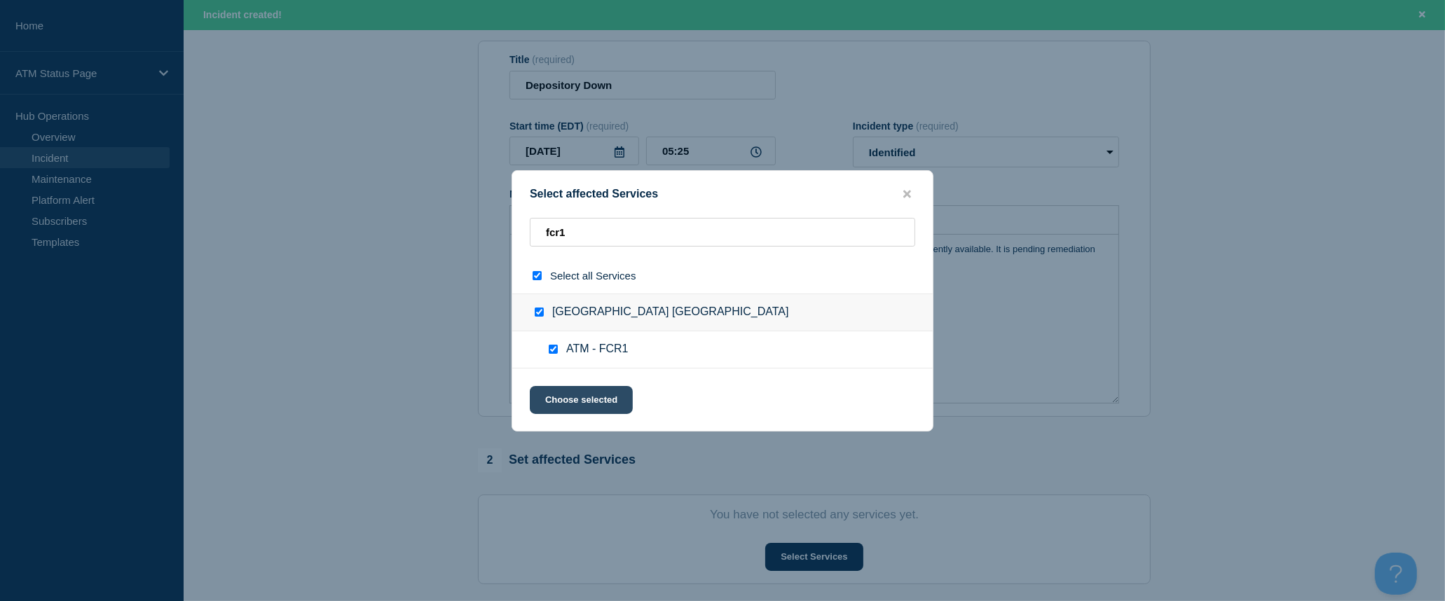
click at [590, 396] on button "Choose selected" at bounding box center [581, 400] width 103 height 28
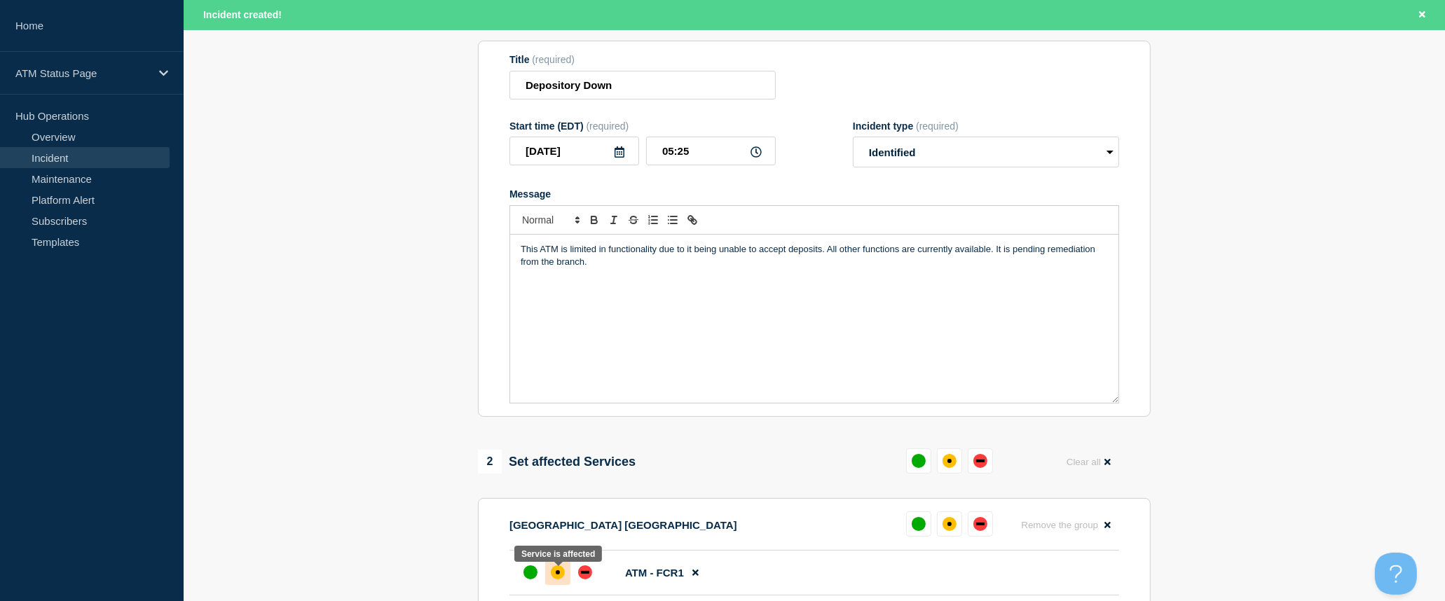
click at [556, 570] on div "affected" at bounding box center [558, 573] width 14 height 14
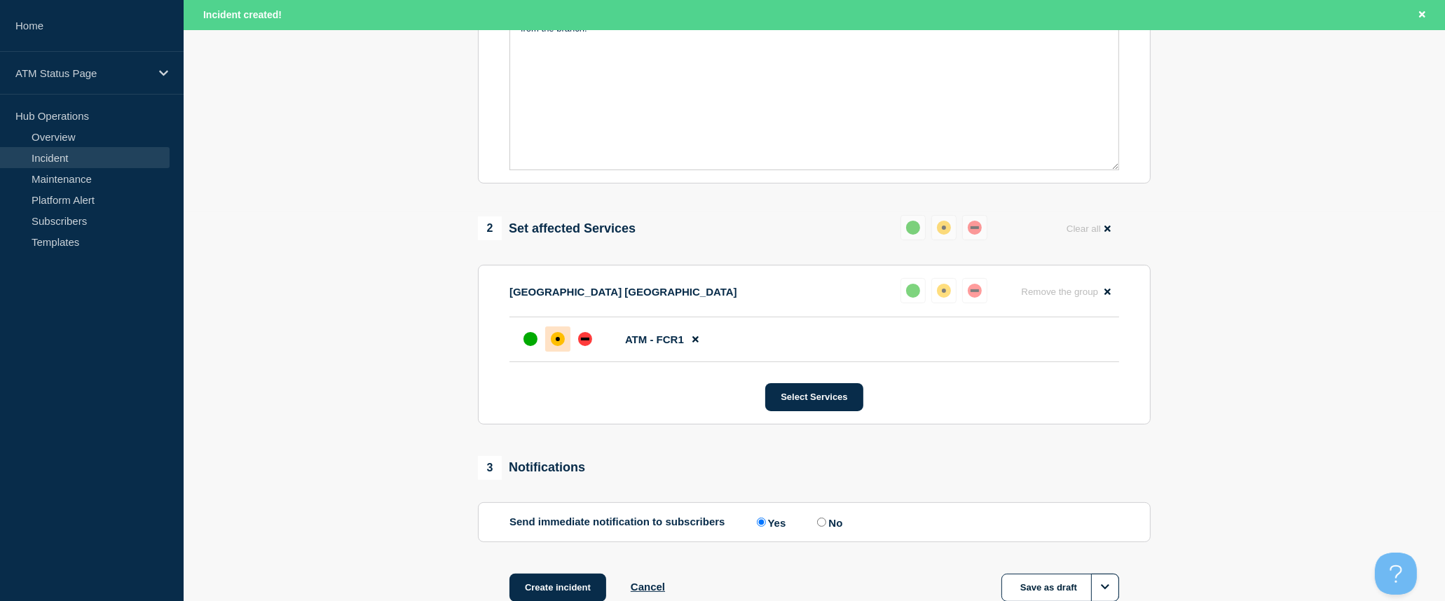
scroll to position [467, 0]
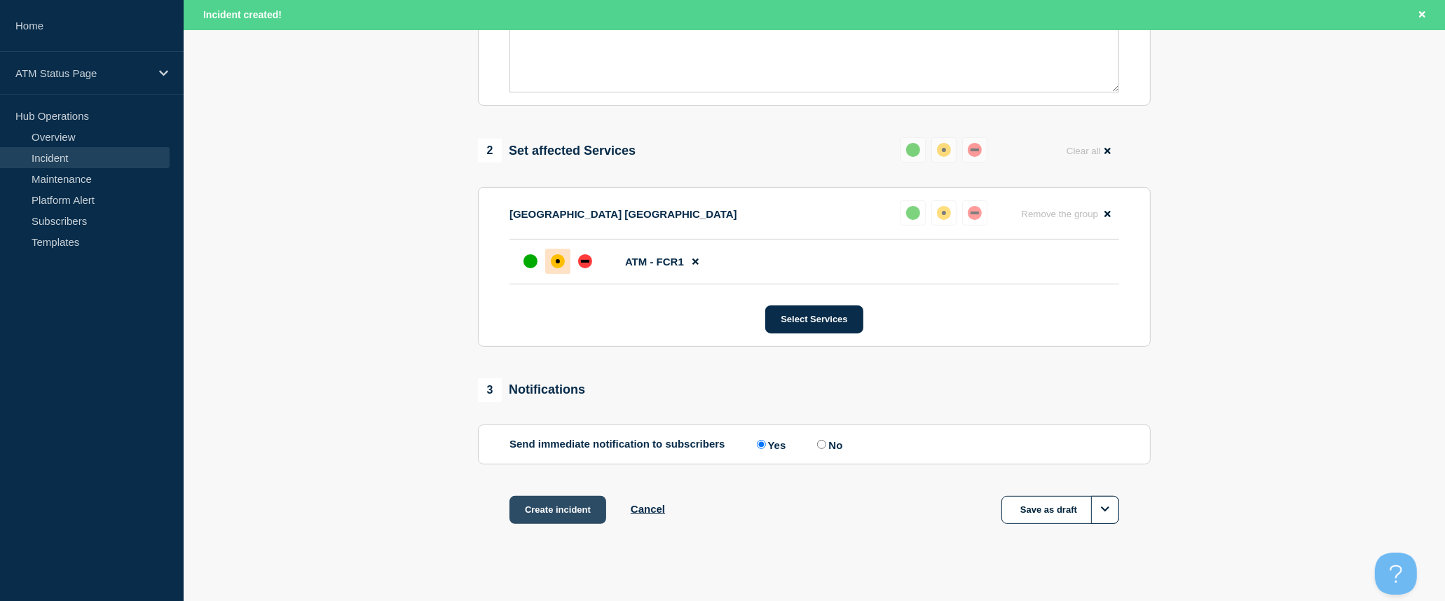
click at [565, 519] on button "Create incident" at bounding box center [557, 510] width 97 height 28
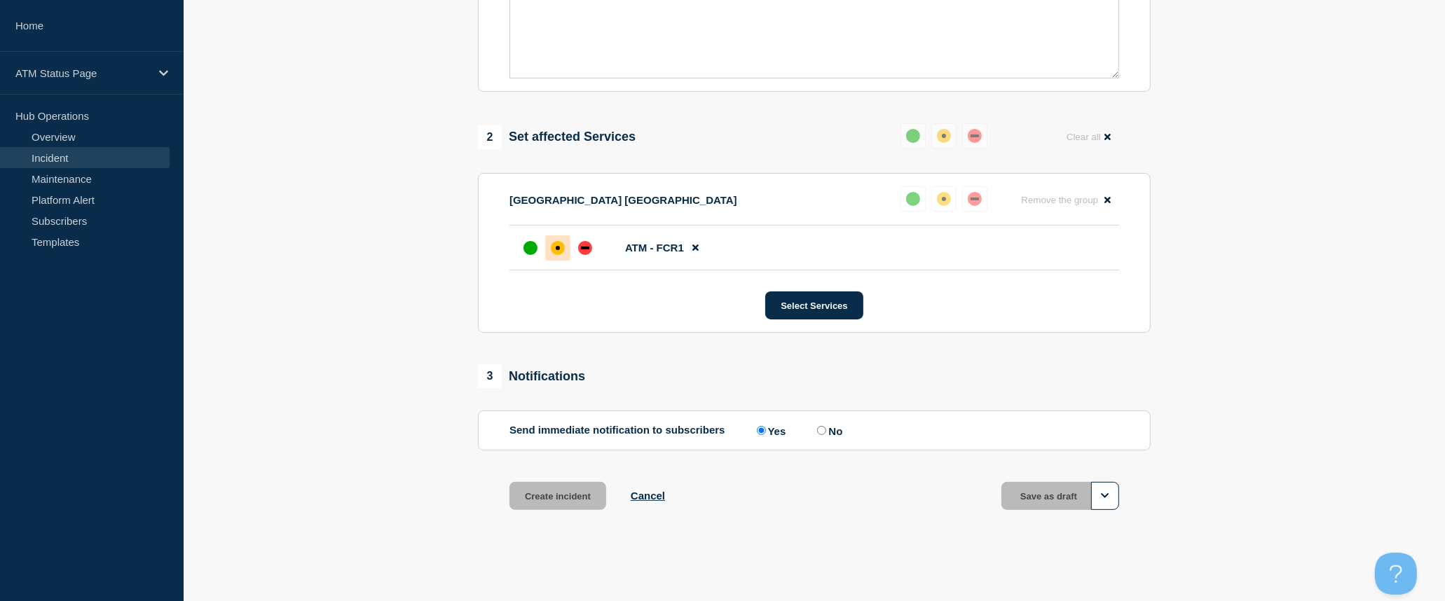
scroll to position [437, 0]
